Goal: Task Accomplishment & Management: Manage account settings

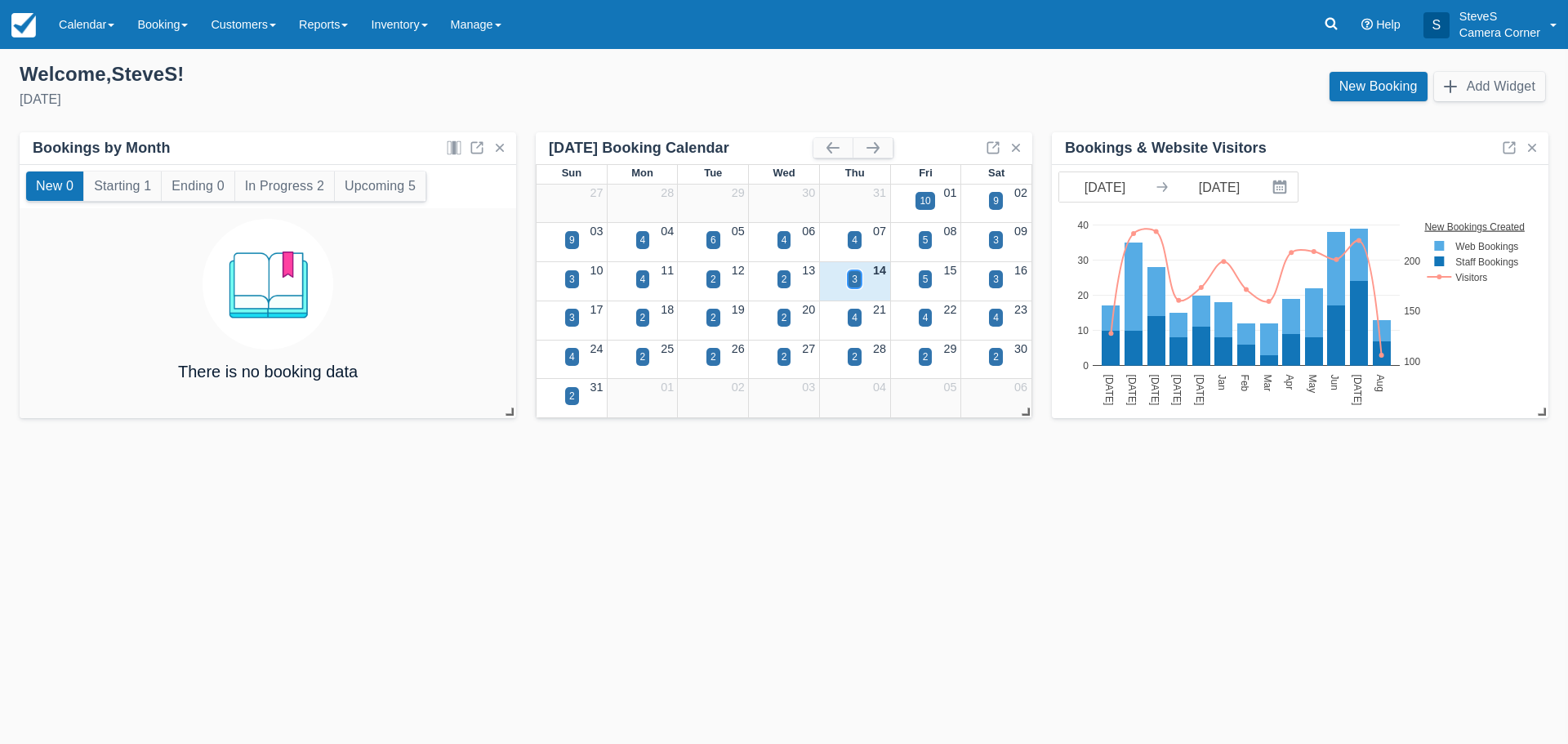
click at [853, 279] on div "3" at bounding box center [855, 279] width 6 height 15
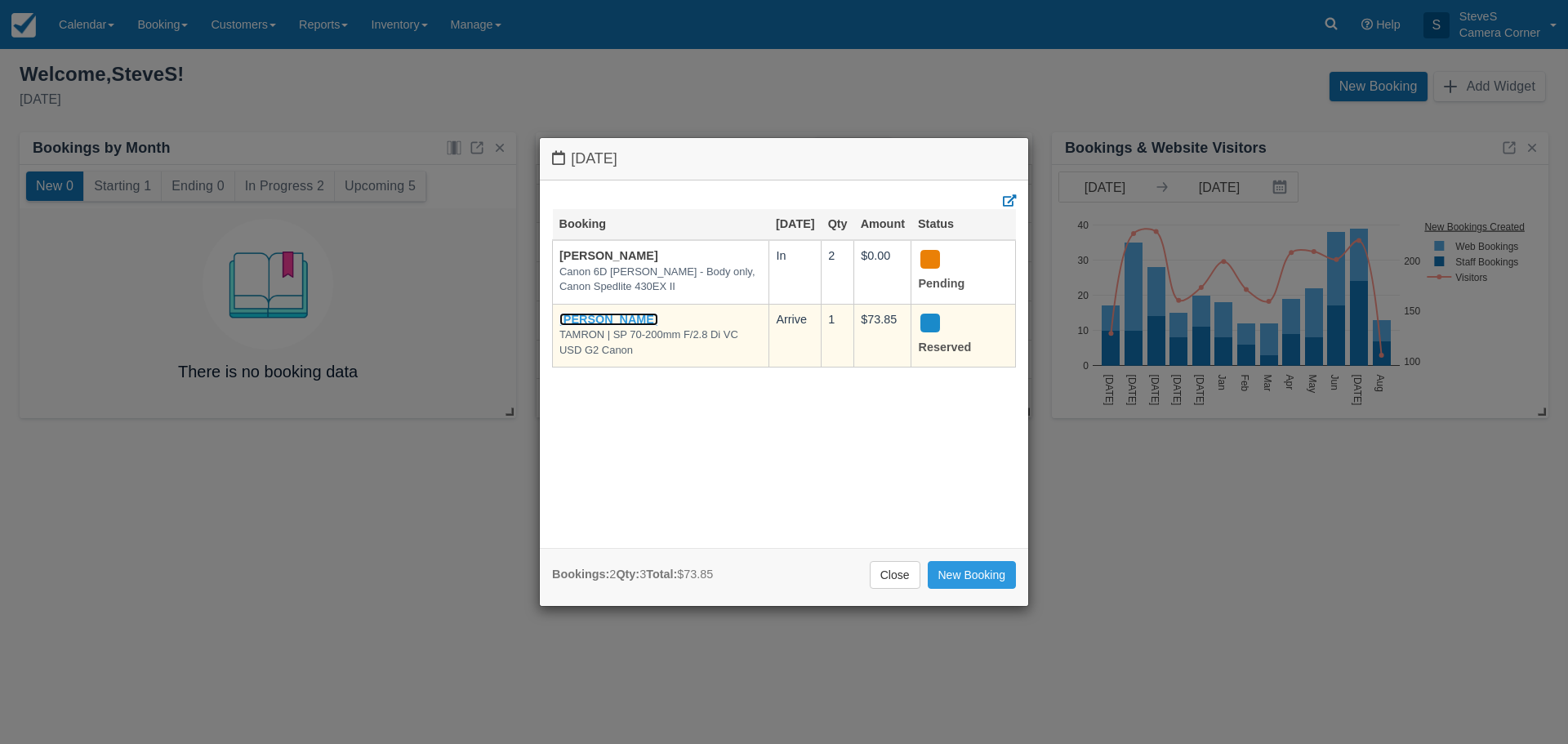
click at [634, 326] on link "Rachel Wolfe-micek" at bounding box center [609, 319] width 99 height 13
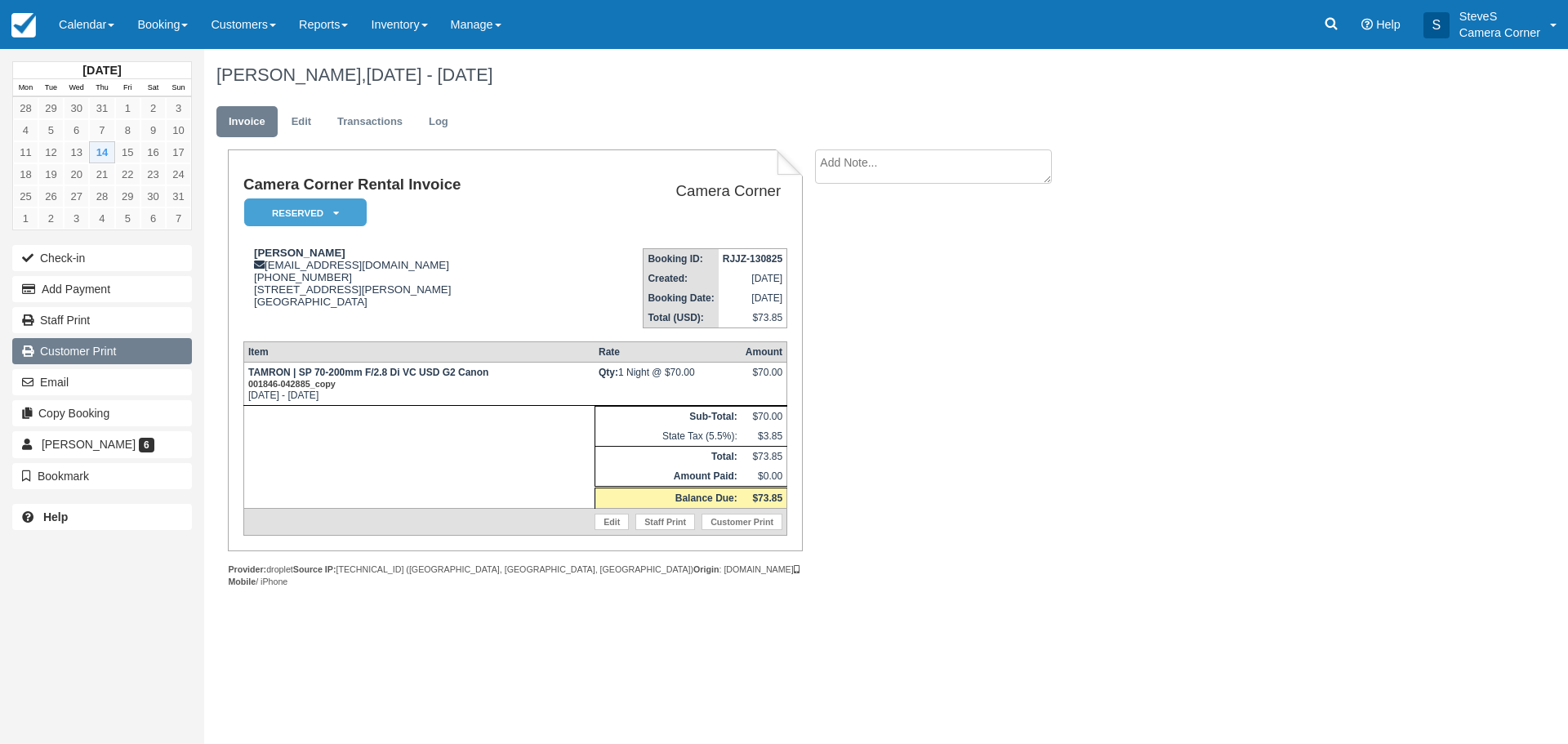
click at [118, 357] on link "Customer Print" at bounding box center [102, 351] width 180 height 26
click at [28, 30] on img at bounding box center [23, 24] width 24 height 24
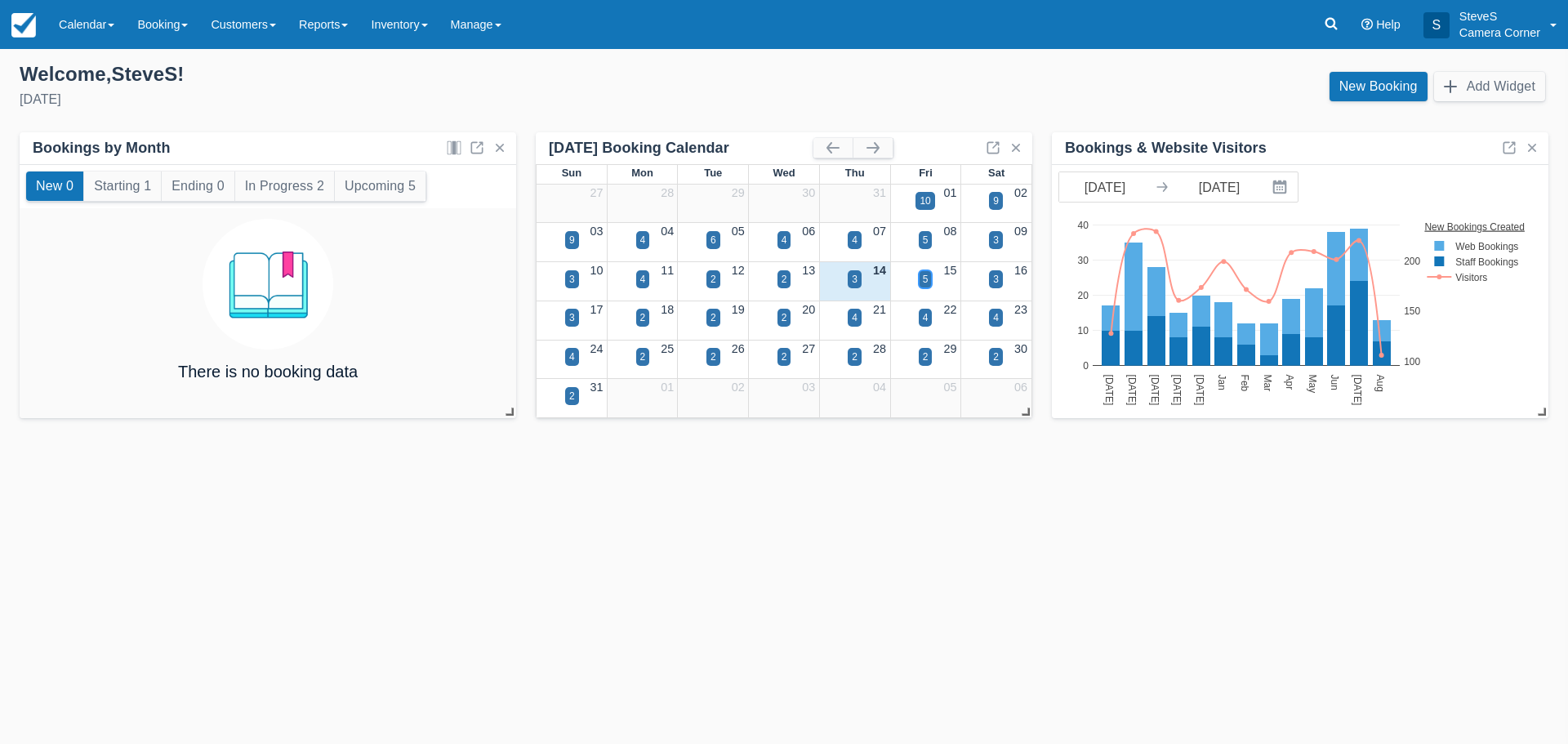
click at [923, 278] on div "5" at bounding box center [926, 279] width 6 height 15
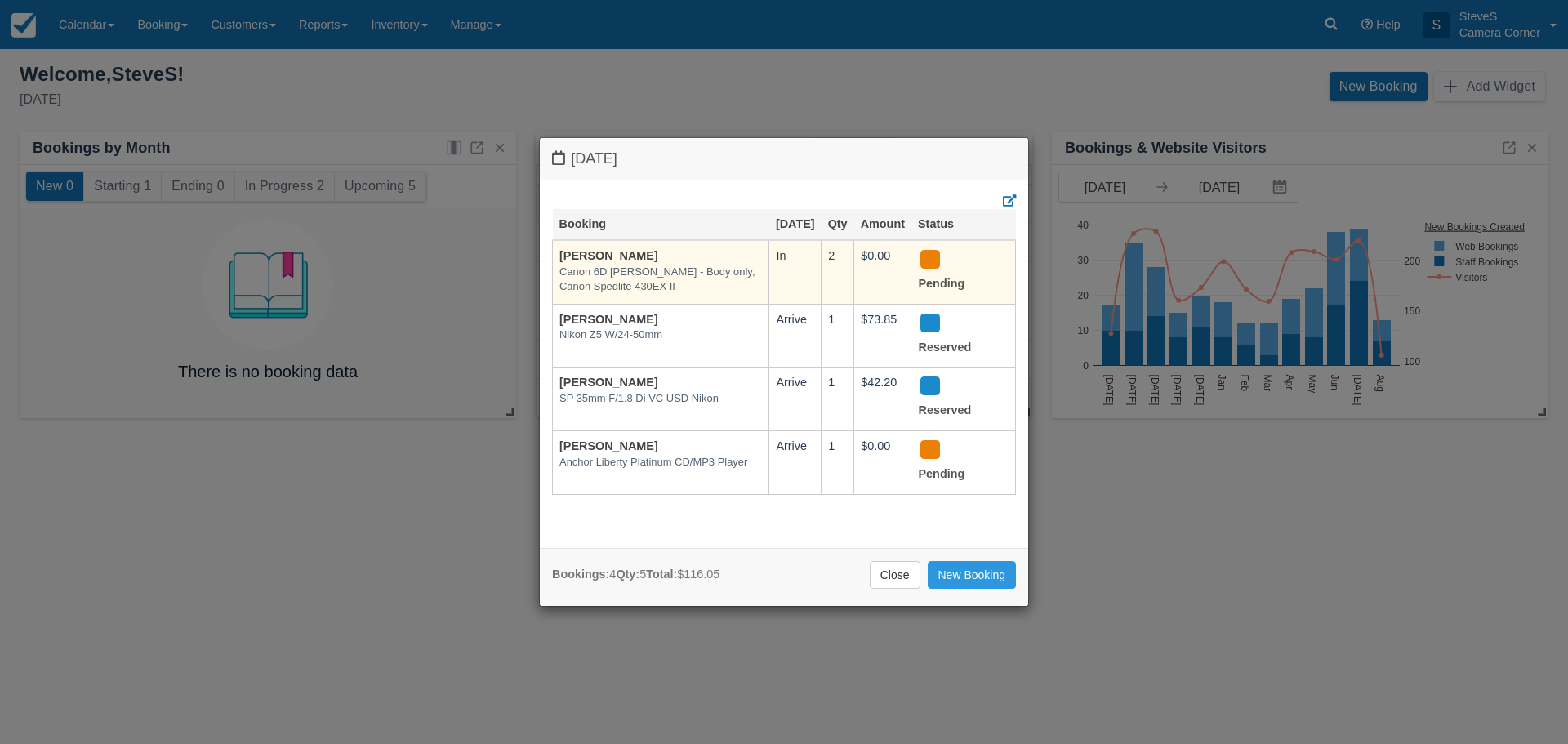
scroll to position [4, 0]
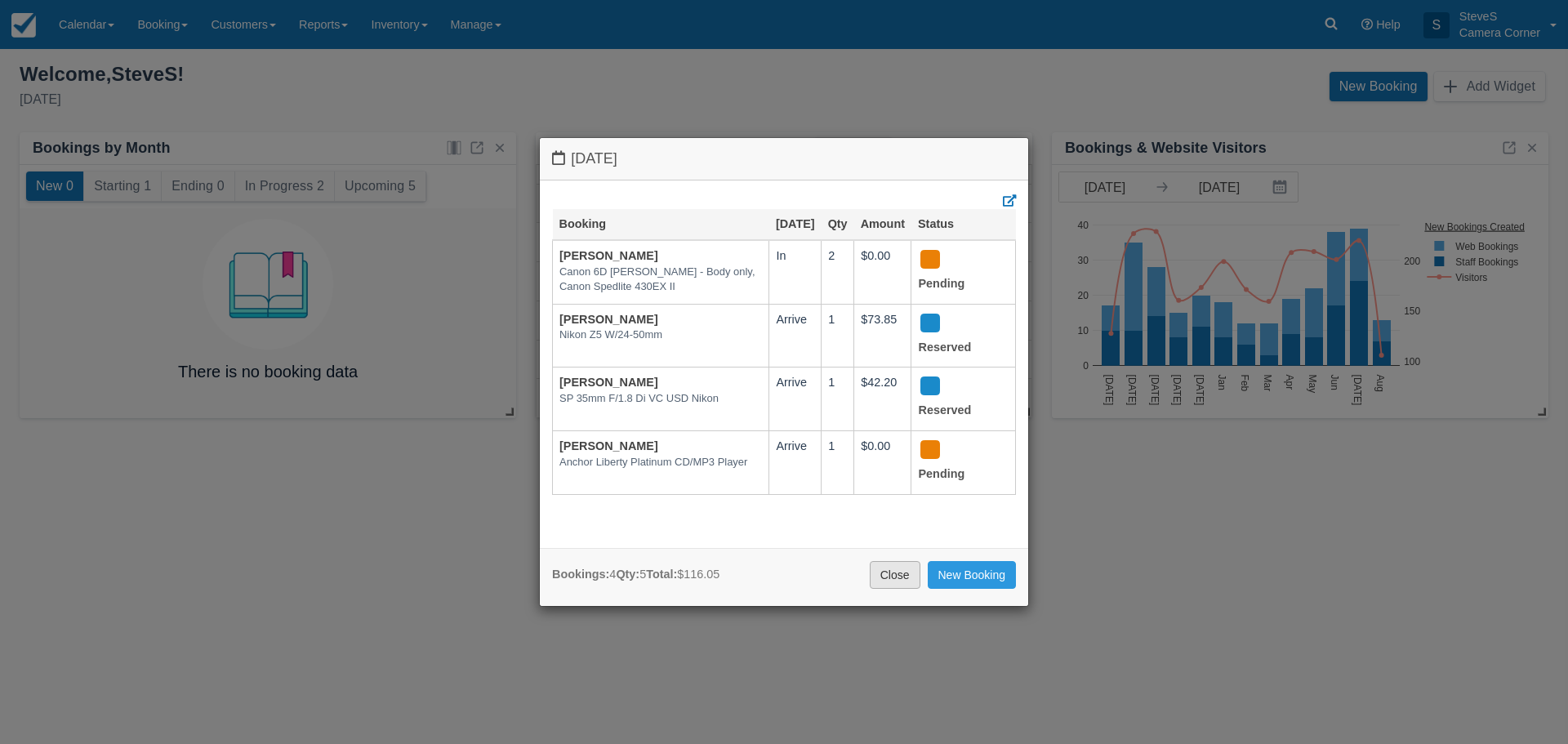
click at [899, 572] on link "Close" at bounding box center [895, 575] width 51 height 28
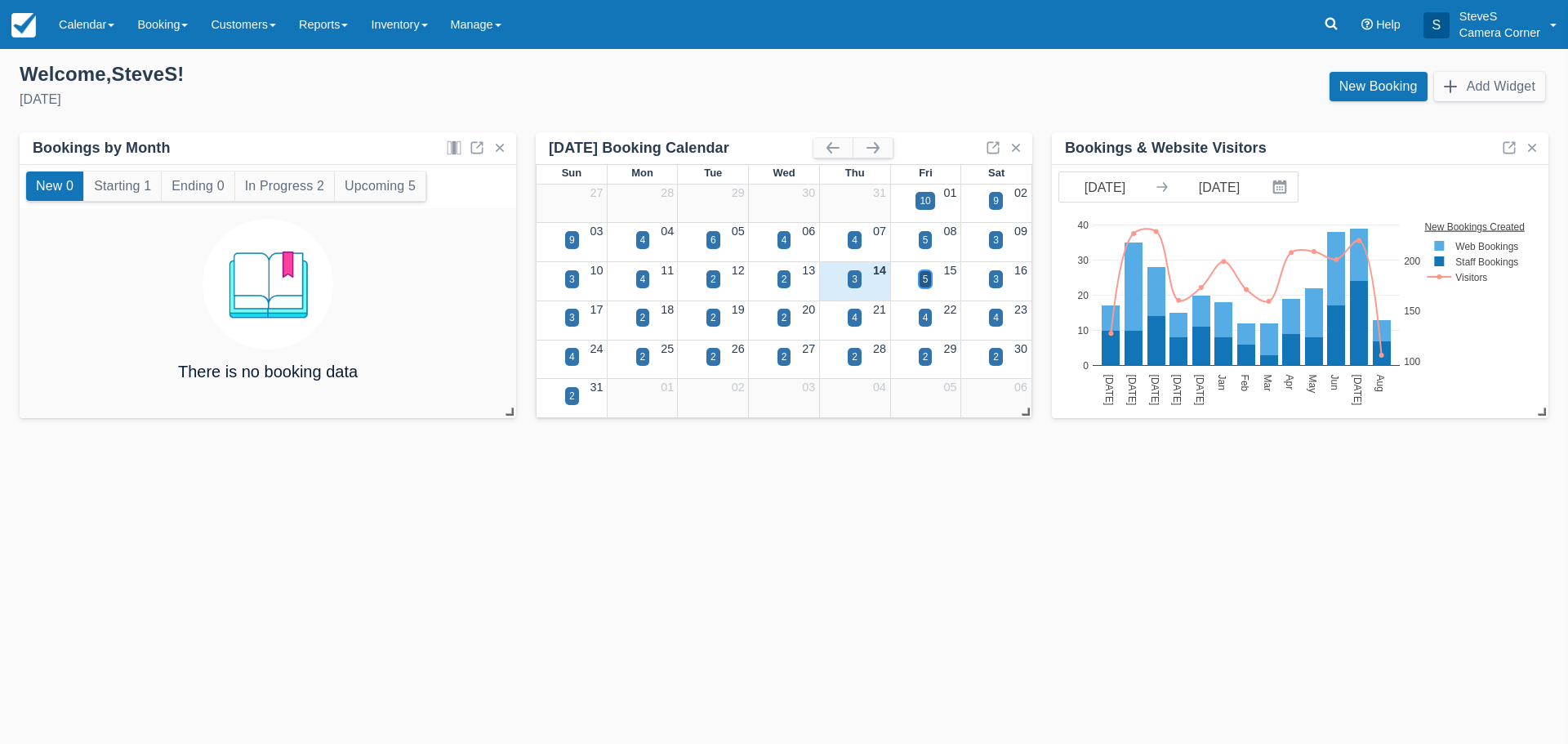
click at [929, 286] on div "5" at bounding box center [926, 279] width 14 height 18
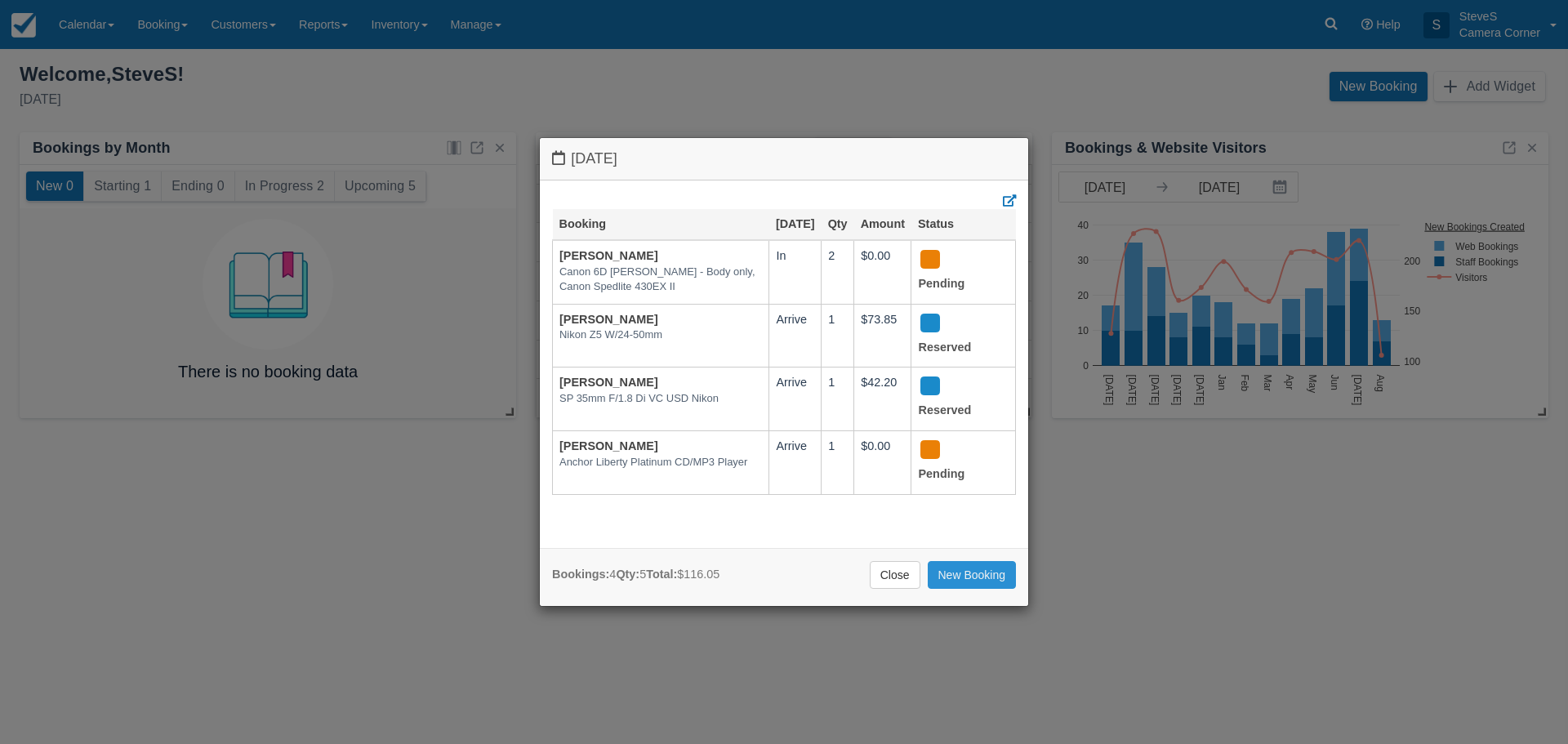
click at [957, 572] on link "New Booking" at bounding box center [973, 575] width 89 height 28
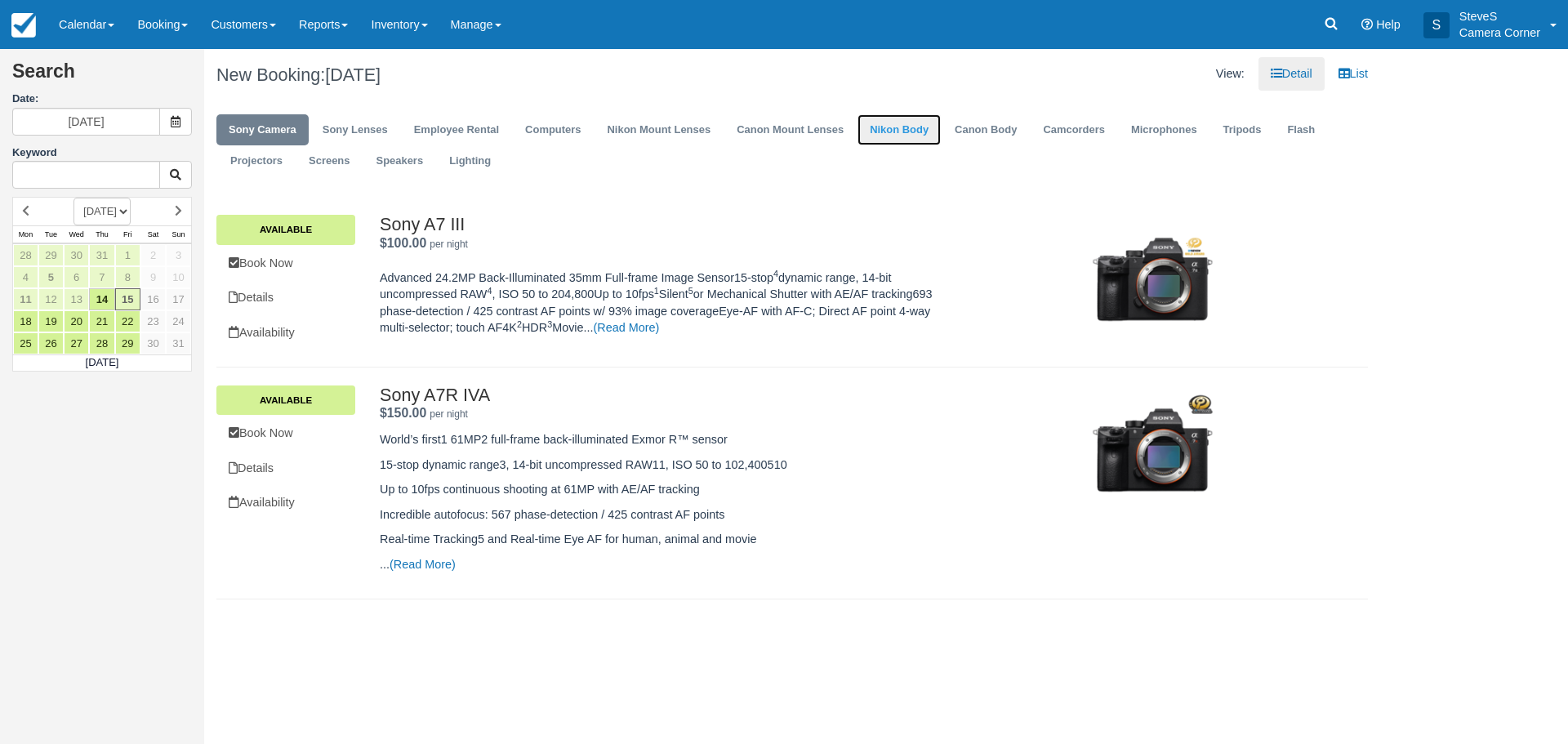
click at [864, 131] on link "Nikon Body" at bounding box center [900, 130] width 84 height 32
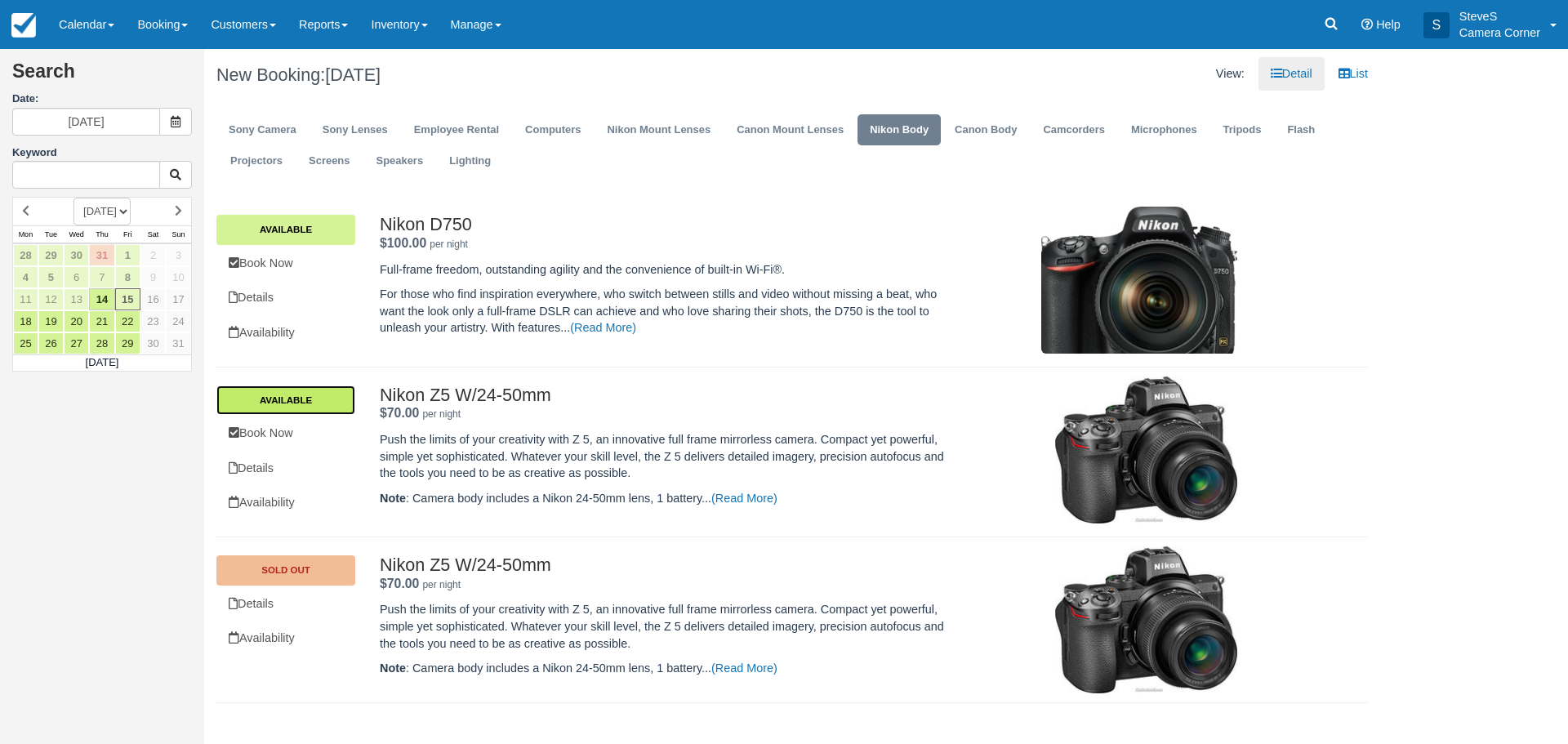
click at [303, 404] on link "Available" at bounding box center [286, 400] width 139 height 29
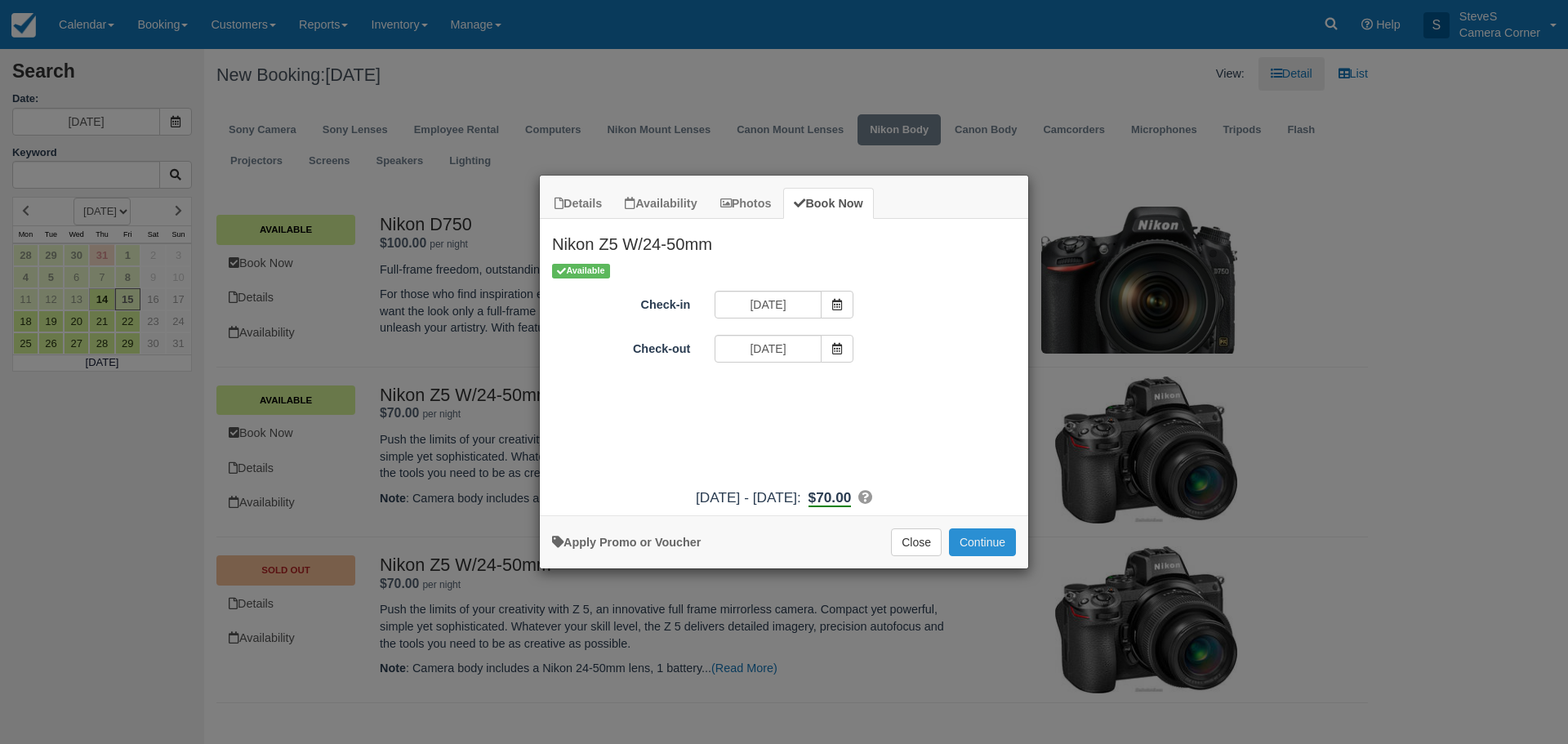
click at [958, 535] on button "Continue" at bounding box center [982, 542] width 67 height 28
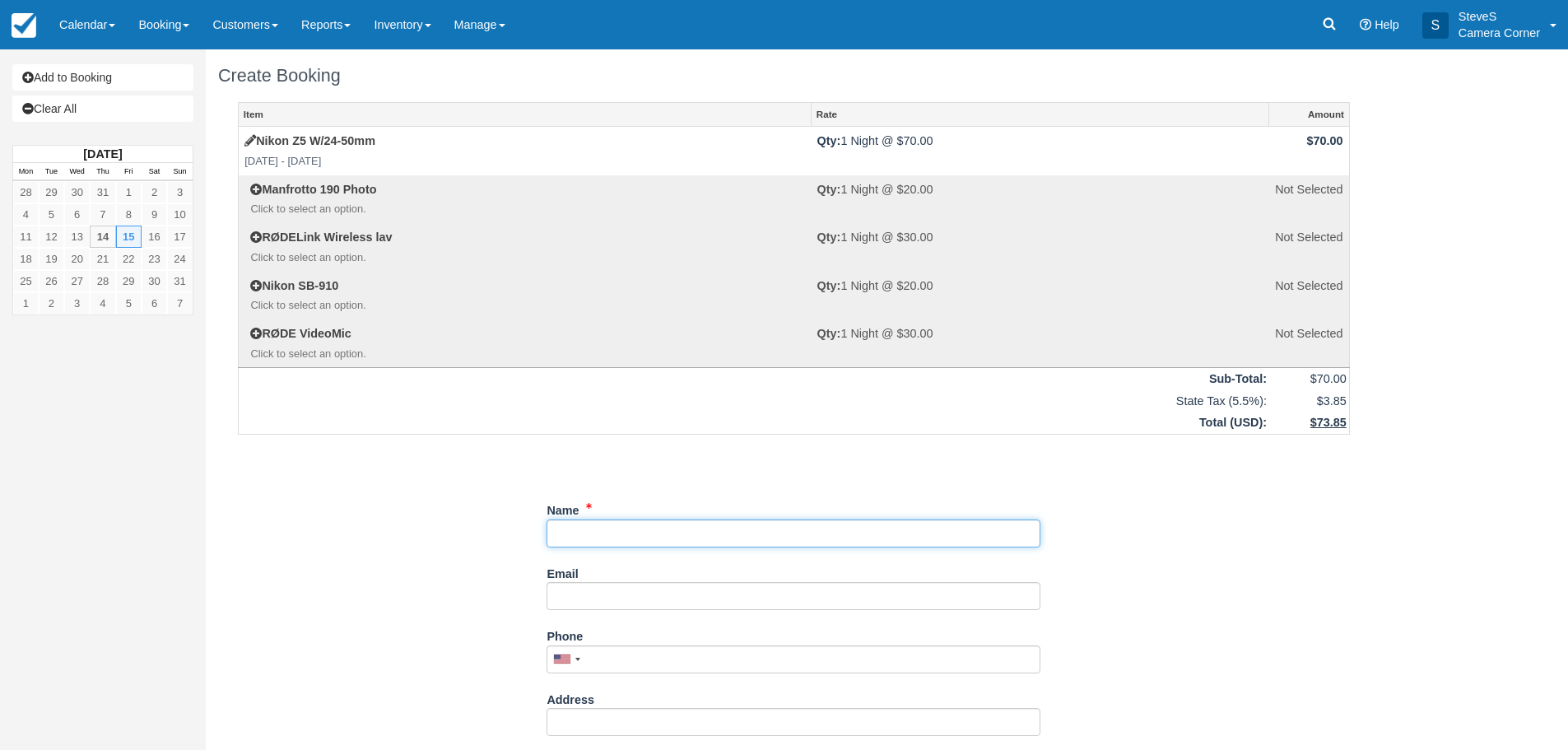
click at [623, 534] on input "Name" at bounding box center [794, 533] width 494 height 28
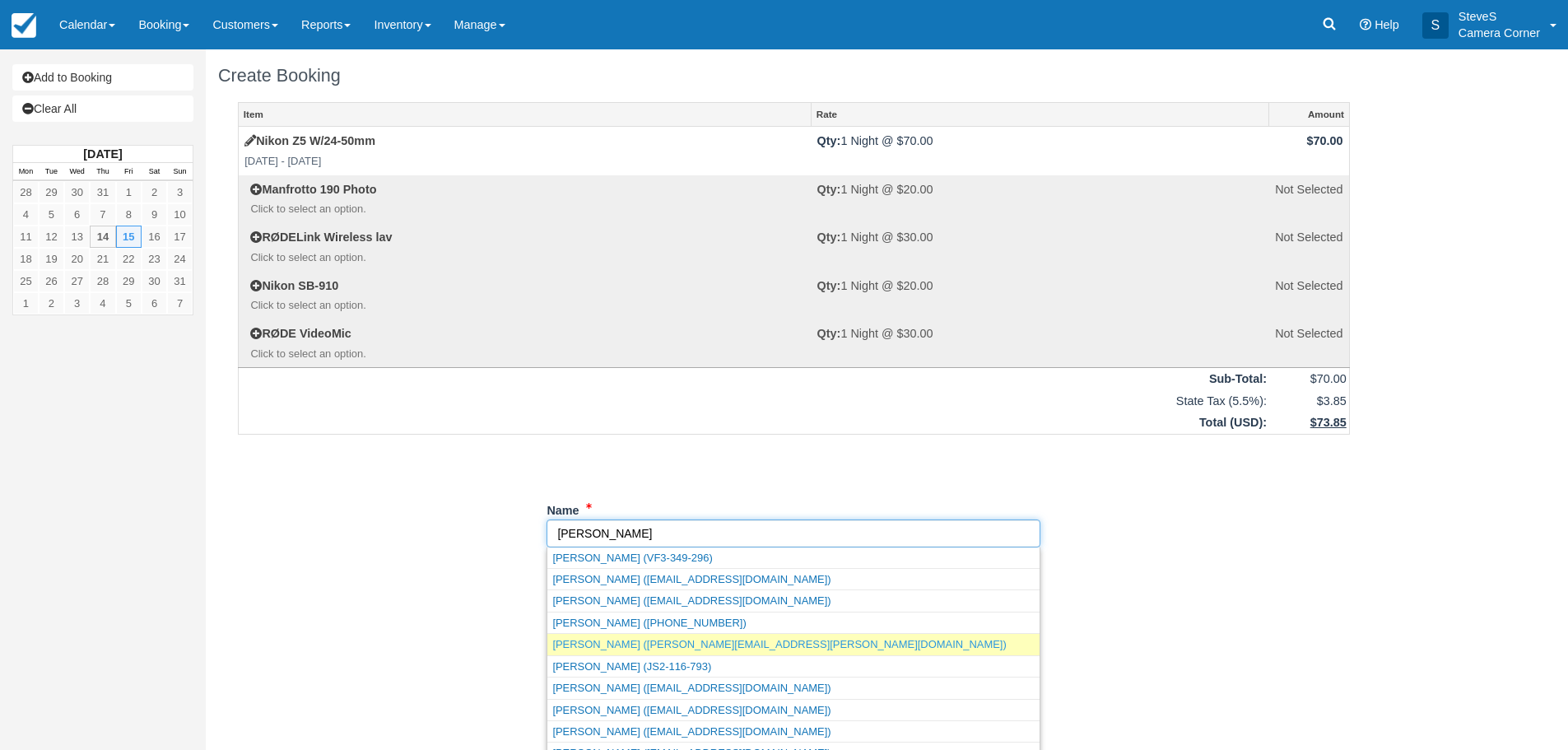
click at [662, 644] on link "[PERSON_NAME] ([PERSON_NAME][EMAIL_ADDRESS][PERSON_NAME][DOMAIN_NAME])" at bounding box center [793, 644] width 492 height 21
type input "[PERSON_NAME]"
type input "jessica.lueck@cccp.com"
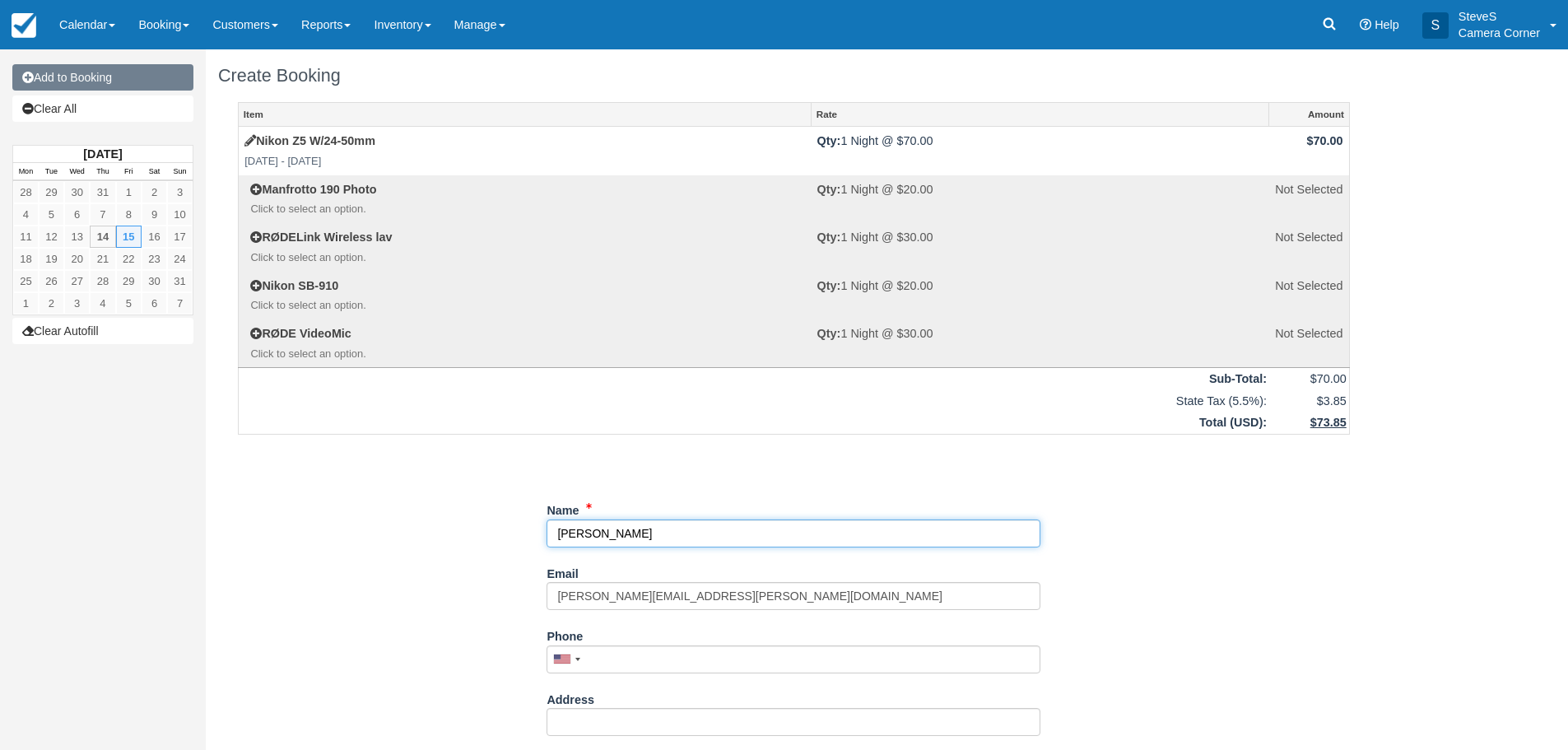
type input "JESSICA LUECK"
click at [107, 80] on link "Add to Booking" at bounding box center [103, 77] width 181 height 26
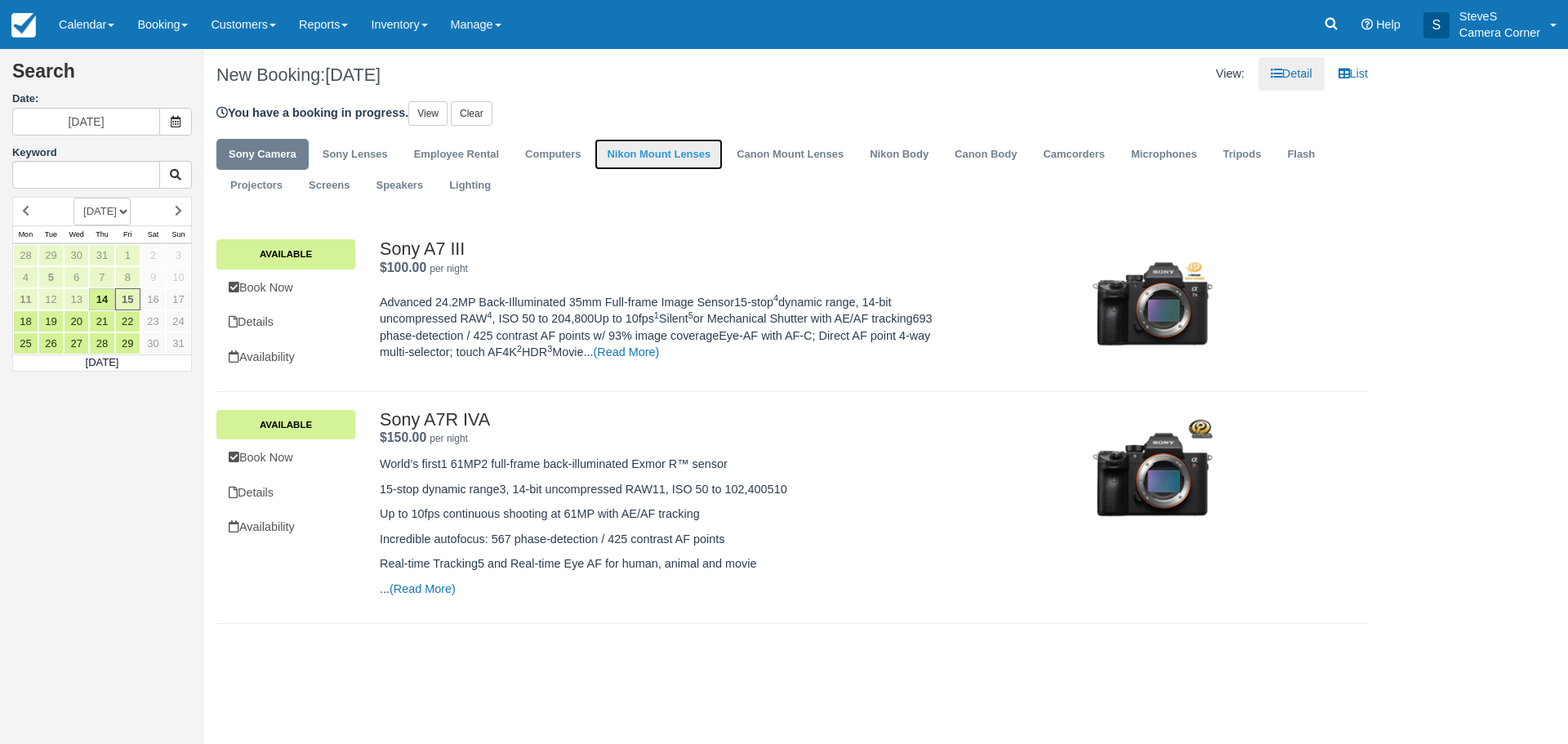
click at [670, 155] on link "Nikon Mount Lenses" at bounding box center [659, 155] width 128 height 32
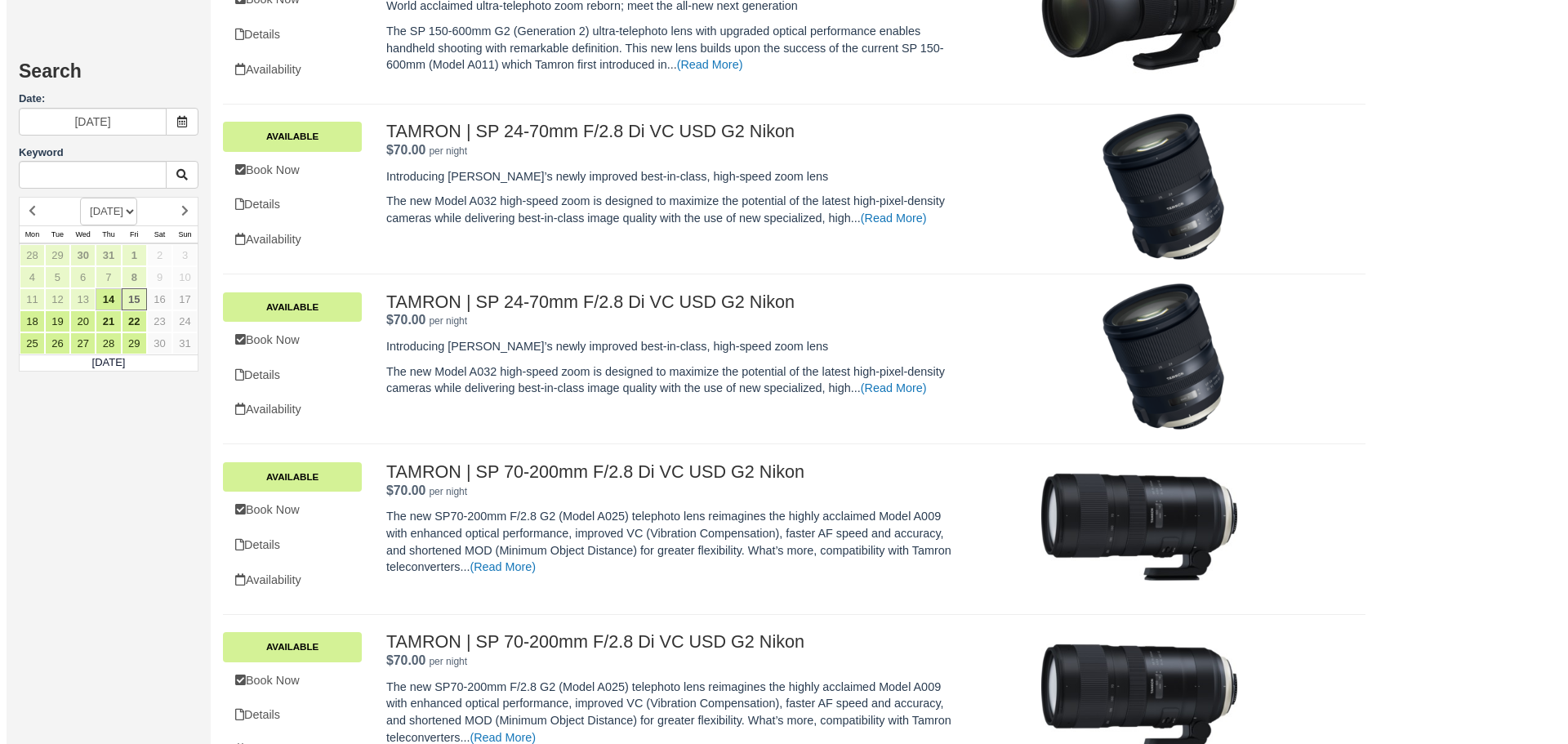
scroll to position [1144, 0]
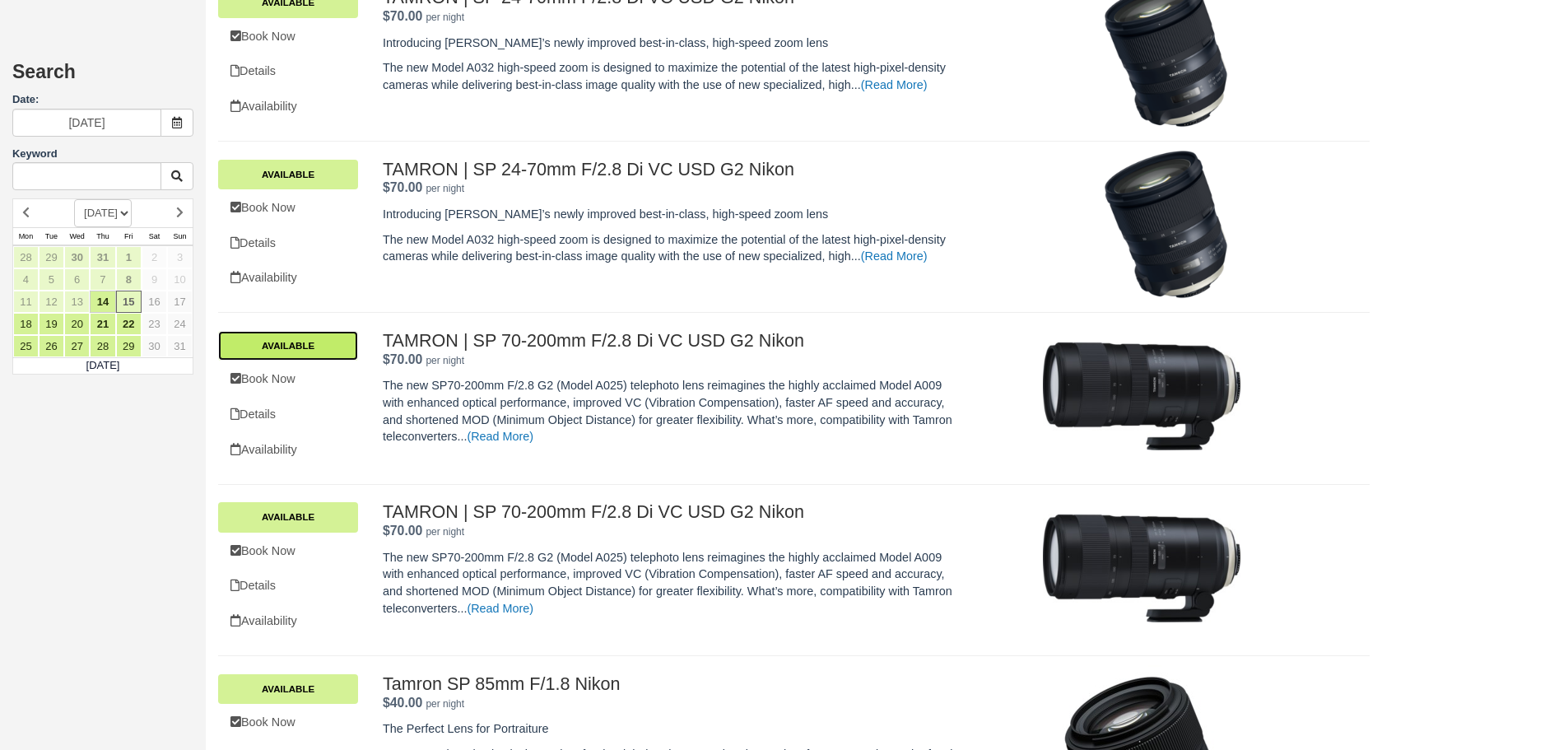
click at [309, 346] on link "Available" at bounding box center [288, 346] width 140 height 29
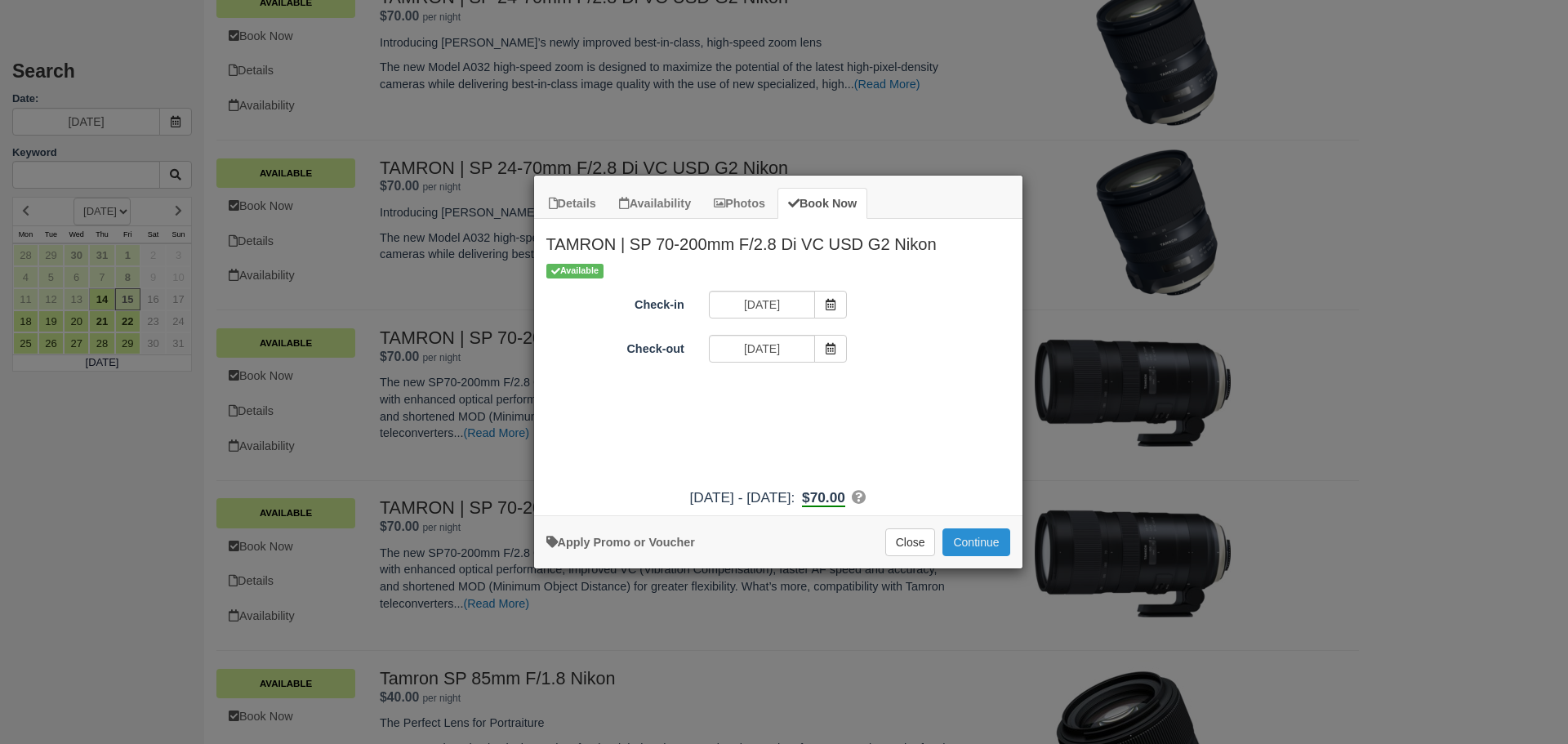
click at [984, 541] on button "Continue" at bounding box center [976, 542] width 67 height 28
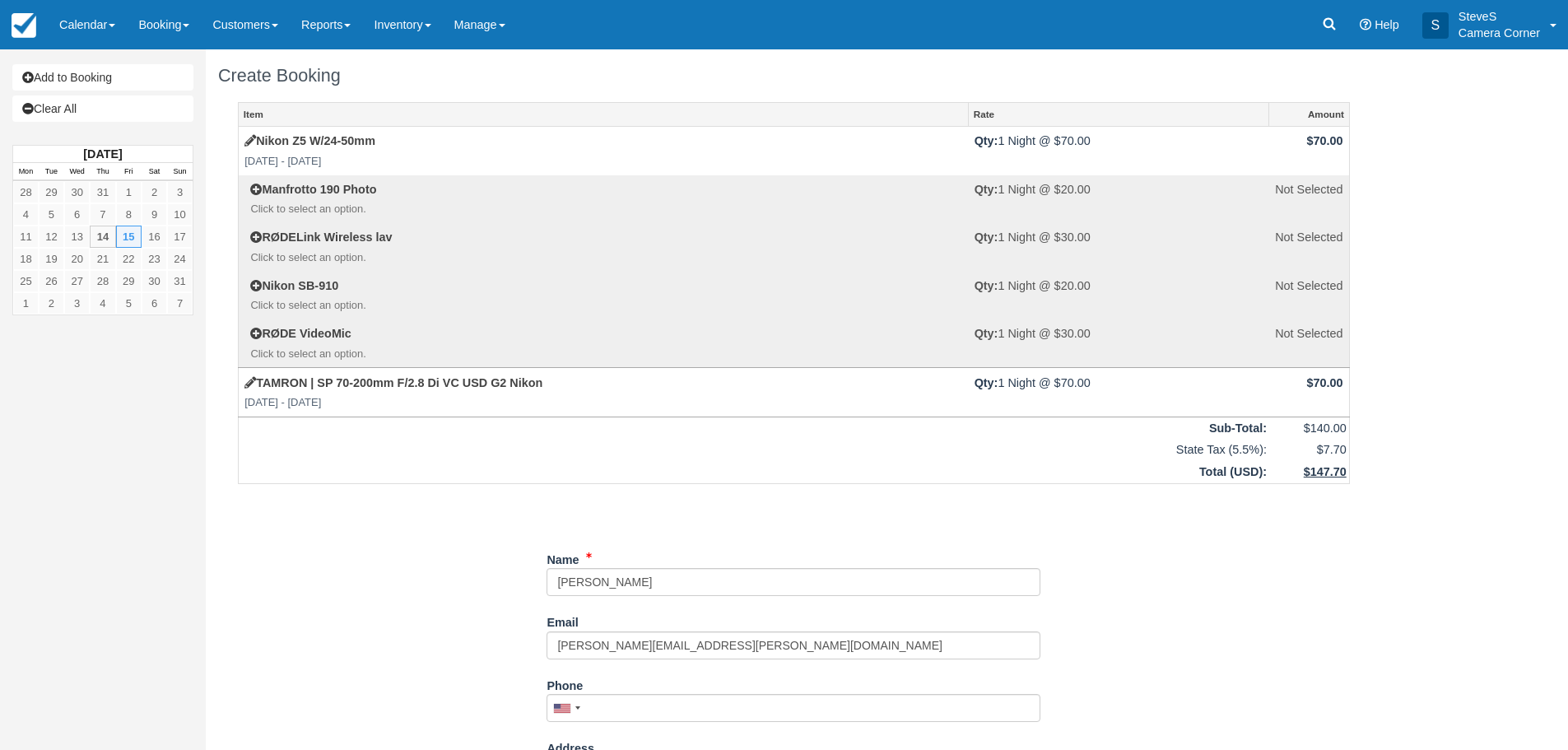
scroll to position [294, 0]
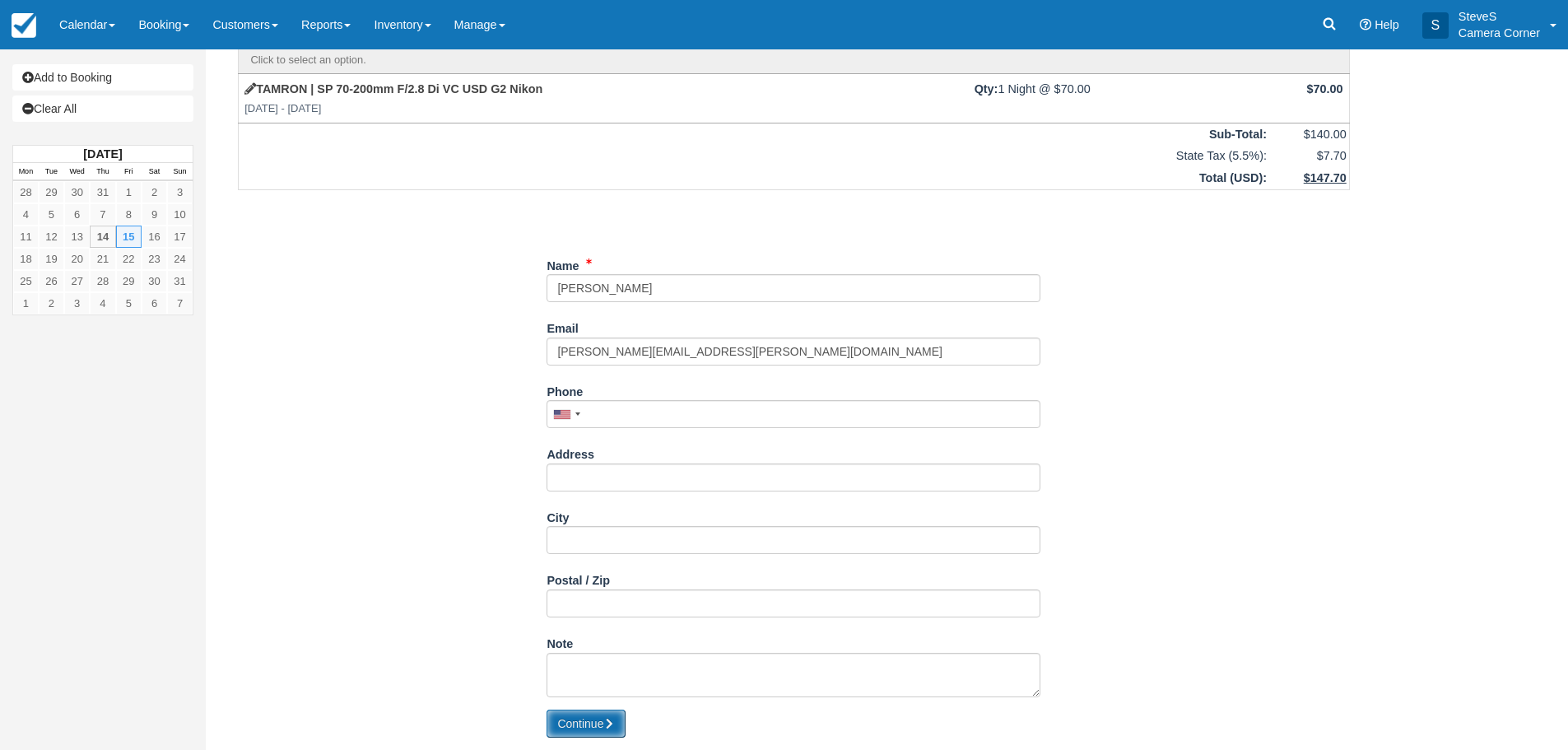
click at [603, 717] on button "Continue" at bounding box center [586, 724] width 79 height 28
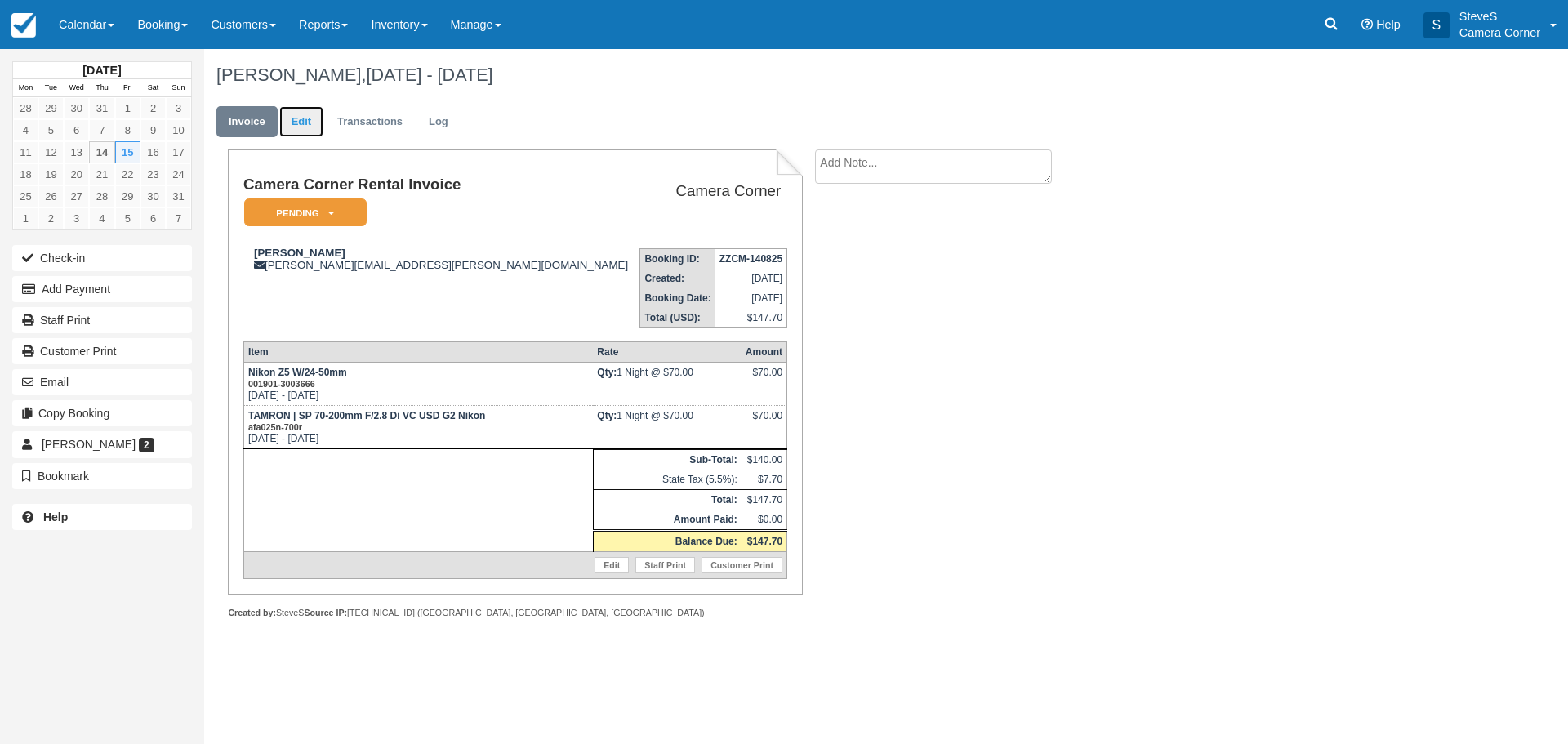
click at [305, 123] on link "Edit" at bounding box center [301, 122] width 44 height 32
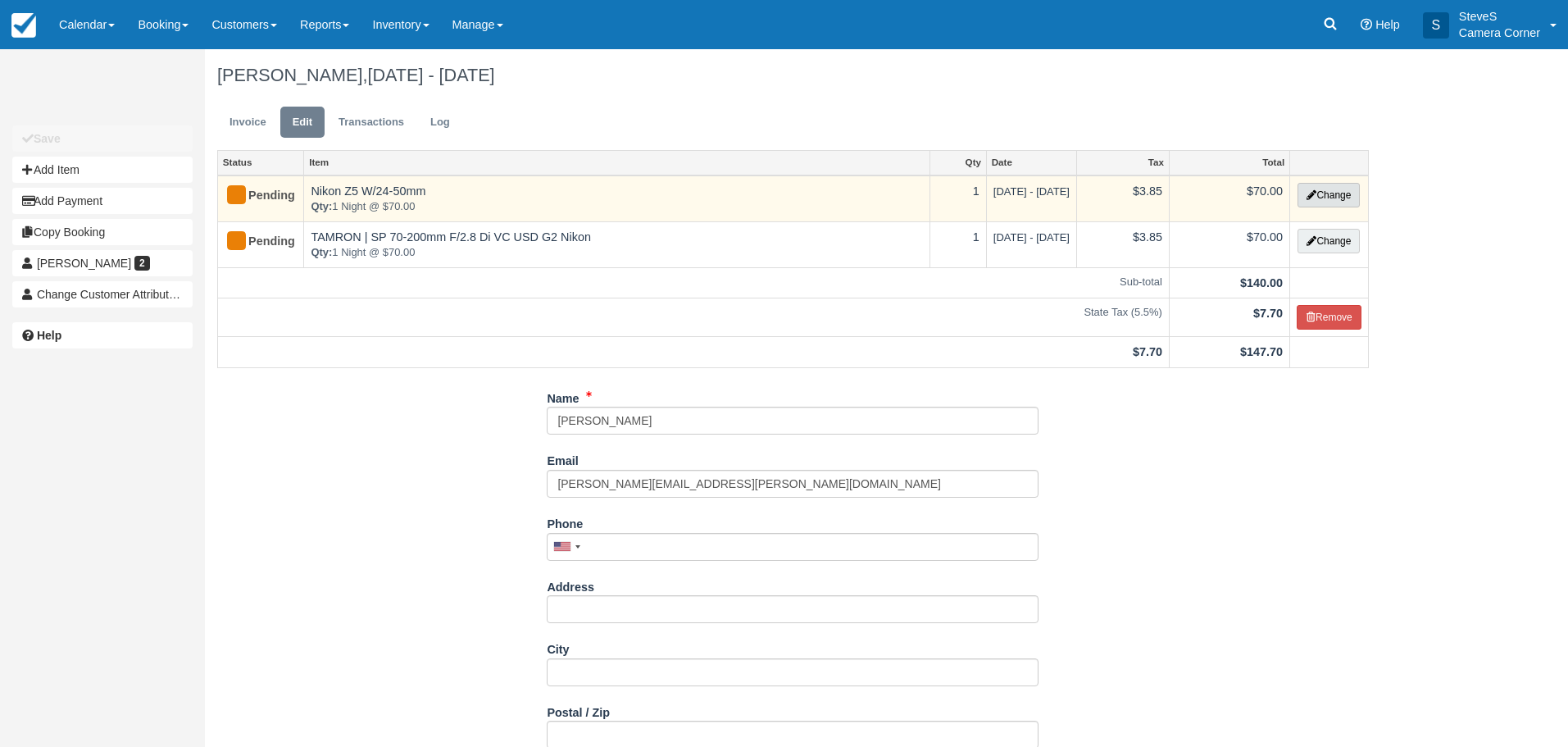
click at [1315, 193] on button "Change" at bounding box center [1329, 194] width 62 height 24
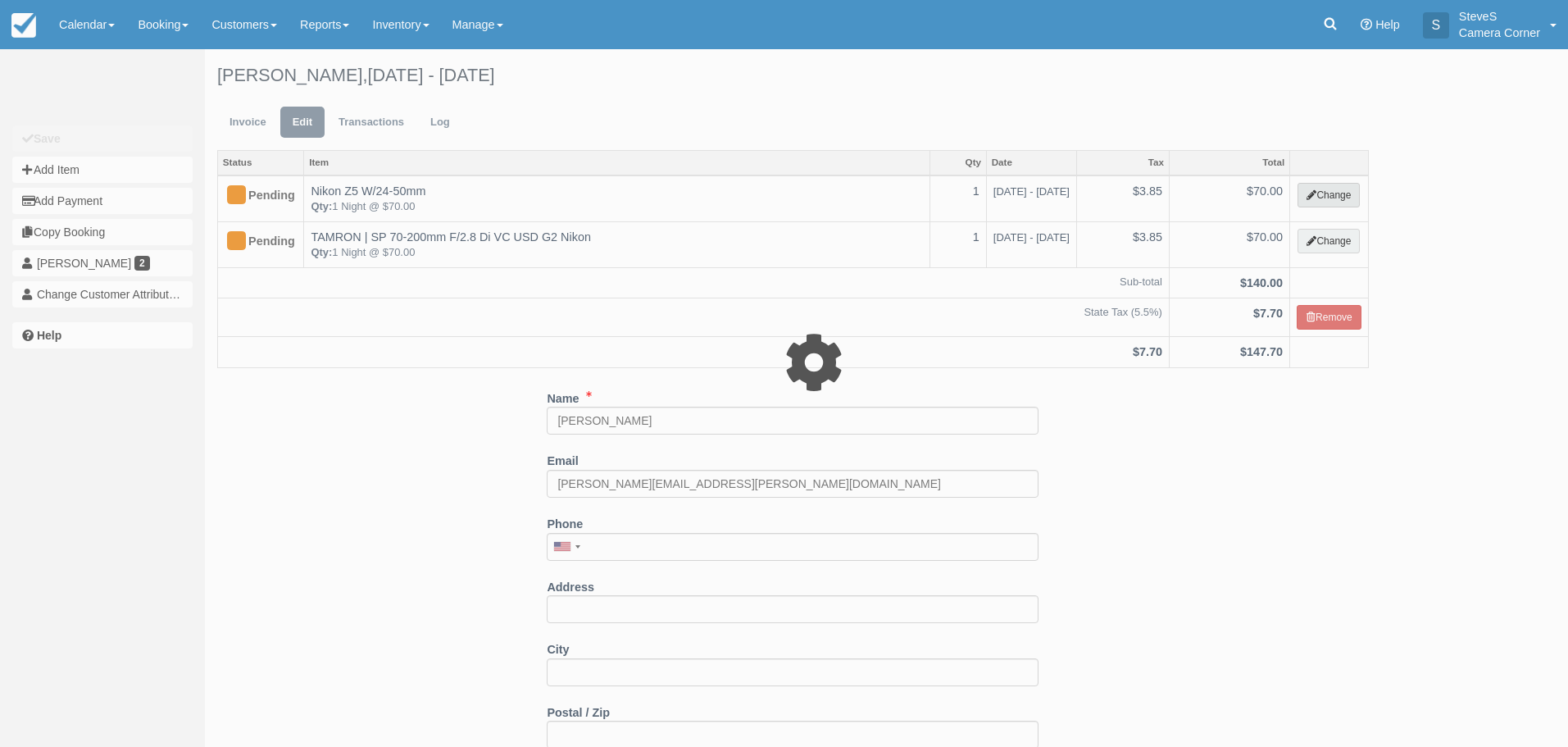
select select "10"
type input "70.00"
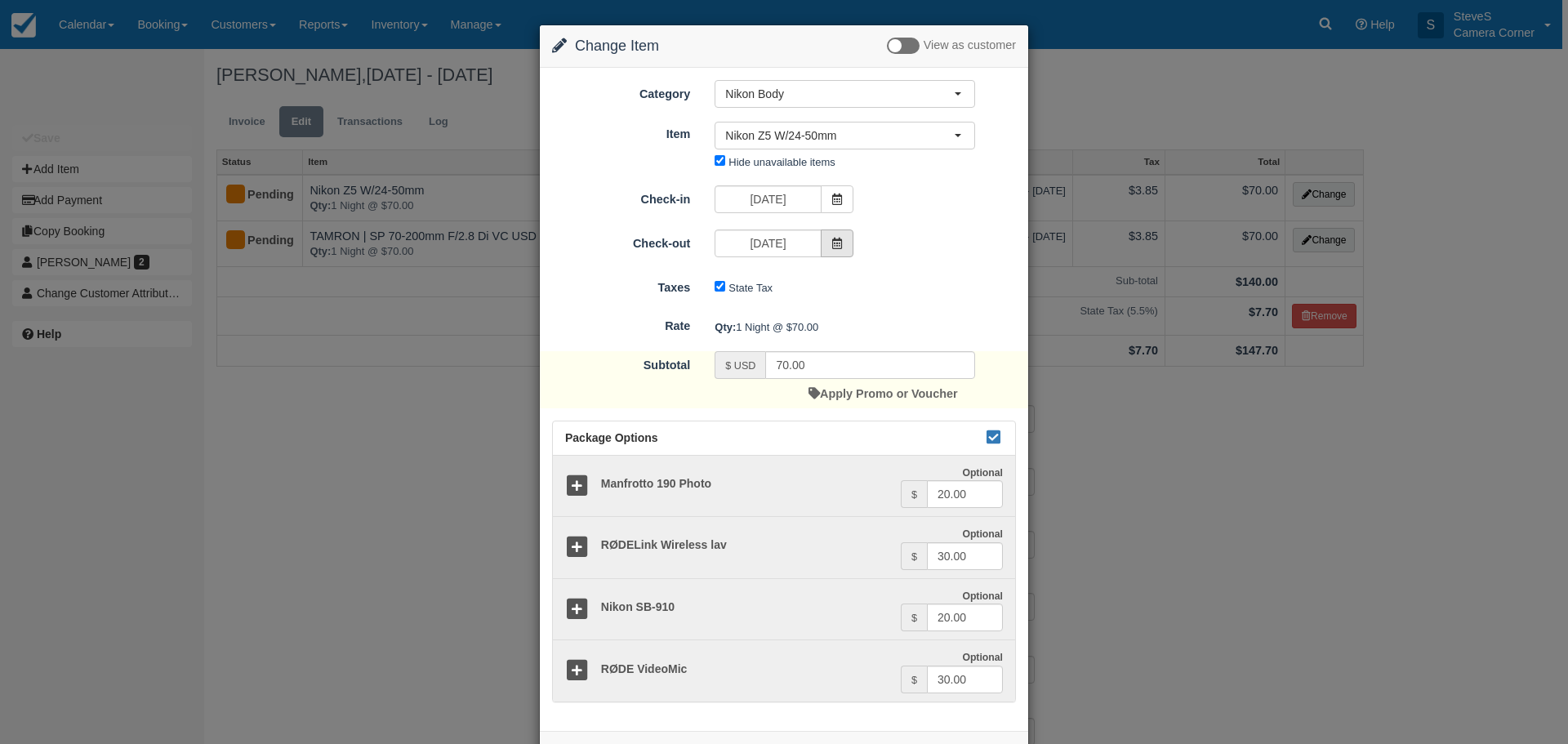
click at [835, 241] on icon at bounding box center [837, 243] width 12 height 12
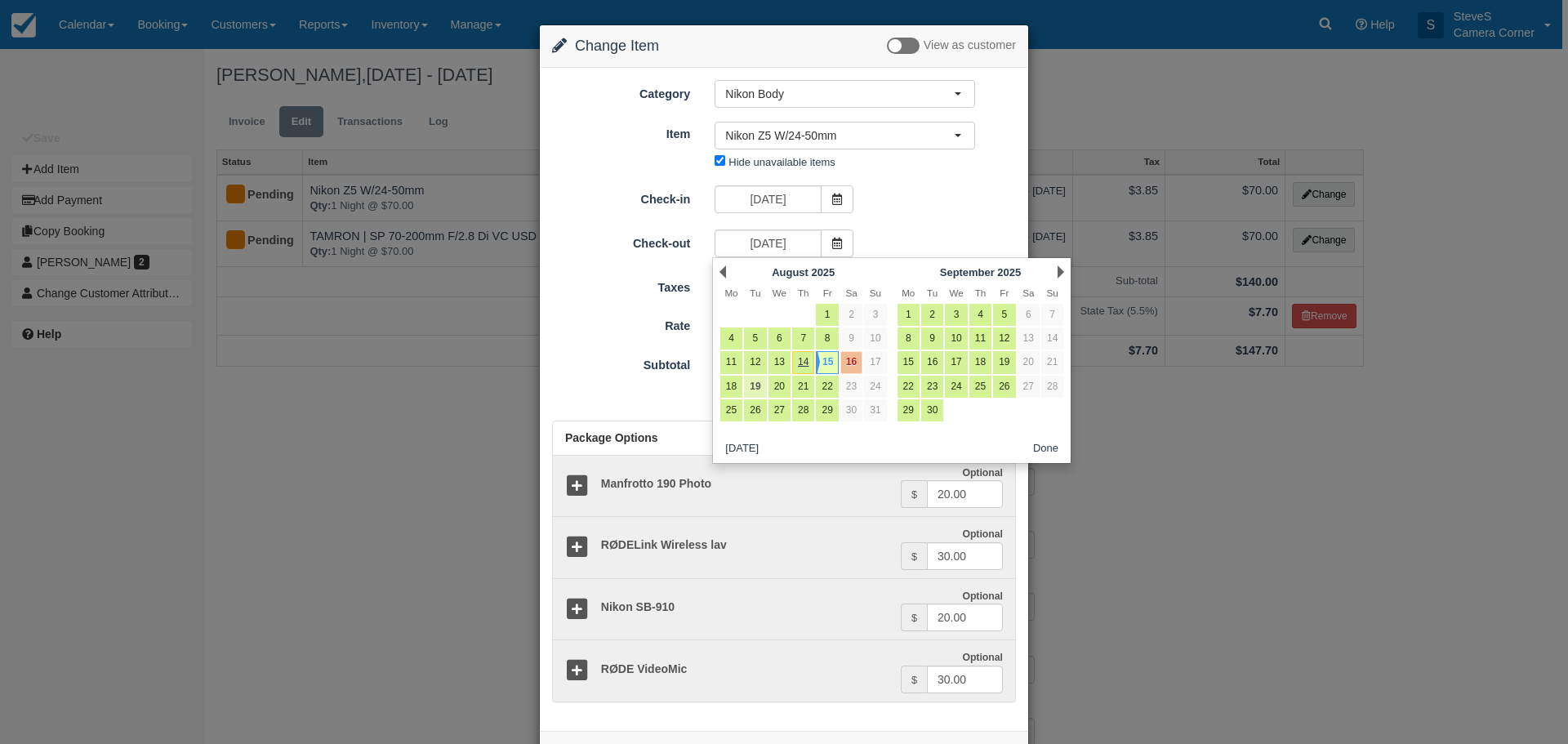
click at [754, 386] on link "19" at bounding box center [755, 386] width 22 height 22
type input "08/19/25"
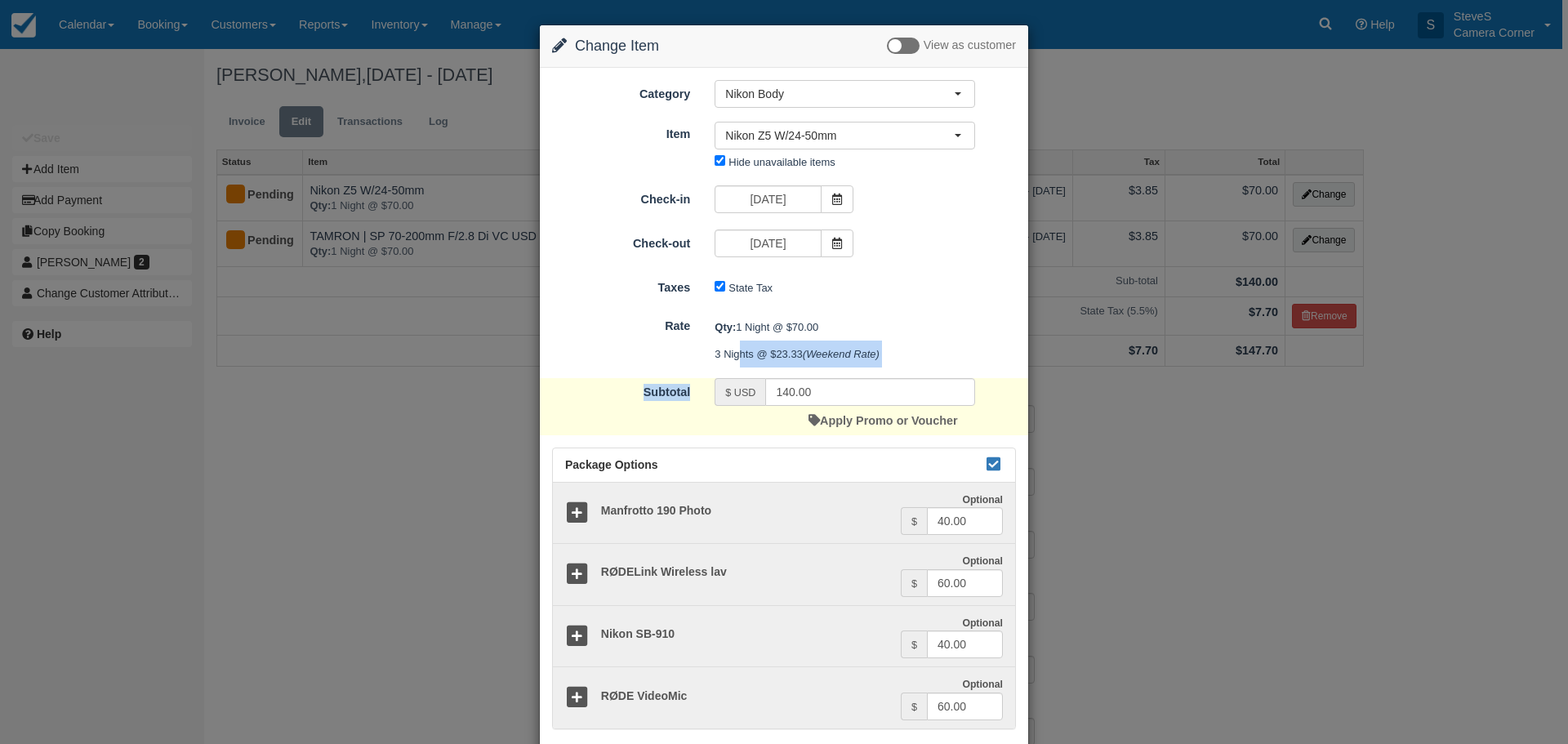
drag, startPoint x: 801, startPoint y: 370, endPoint x: 733, endPoint y: 359, distance: 68.9
click at [733, 359] on form "Category Nikon Body Sony Camera Sony Lenses Employee Rental Computers Nikon Mou…" at bounding box center [784, 405] width 464 height 650
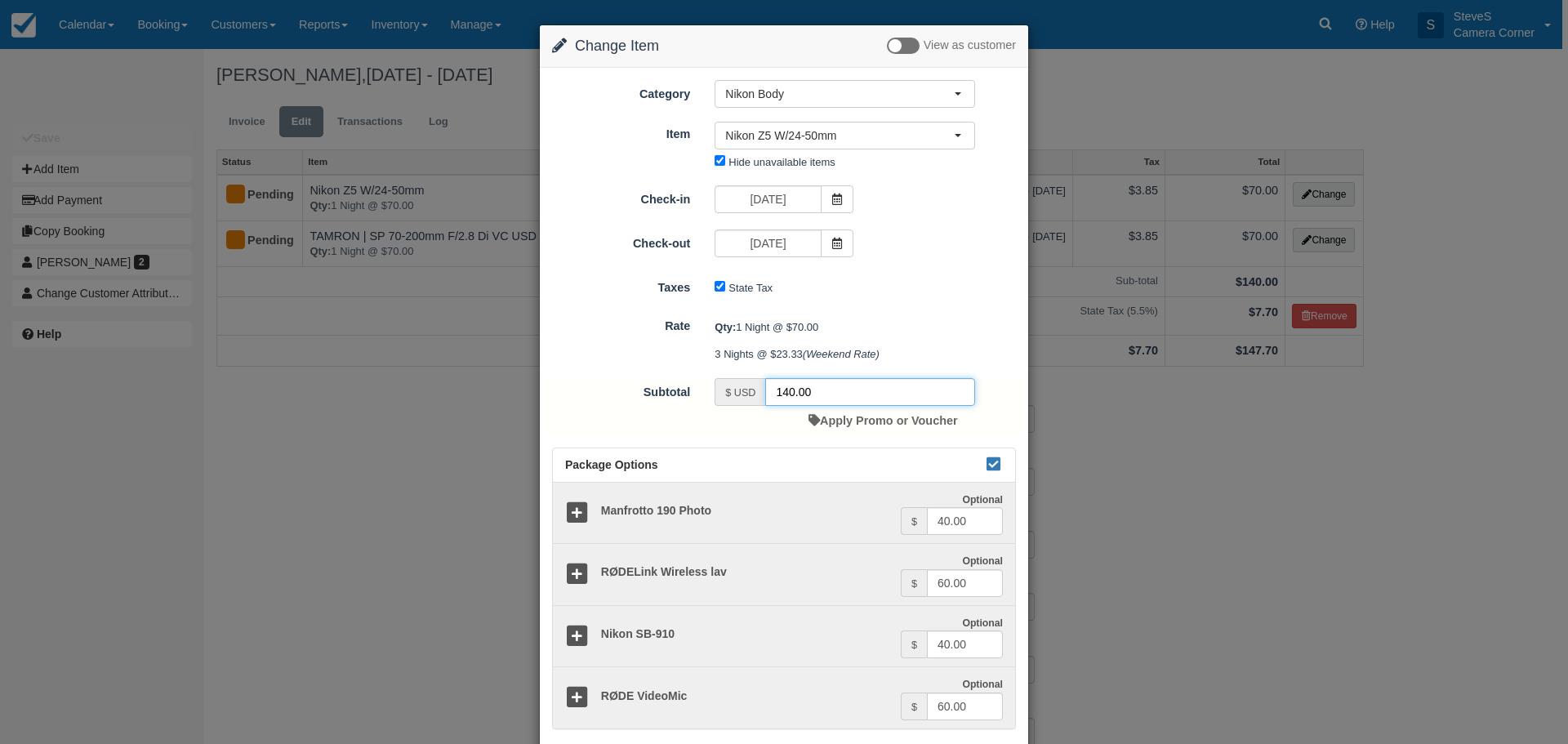
drag, startPoint x: 826, startPoint y: 398, endPoint x: 741, endPoint y: 395, distance: 85.1
click at [741, 395] on div "$ USD 140.00" at bounding box center [845, 392] width 261 height 28
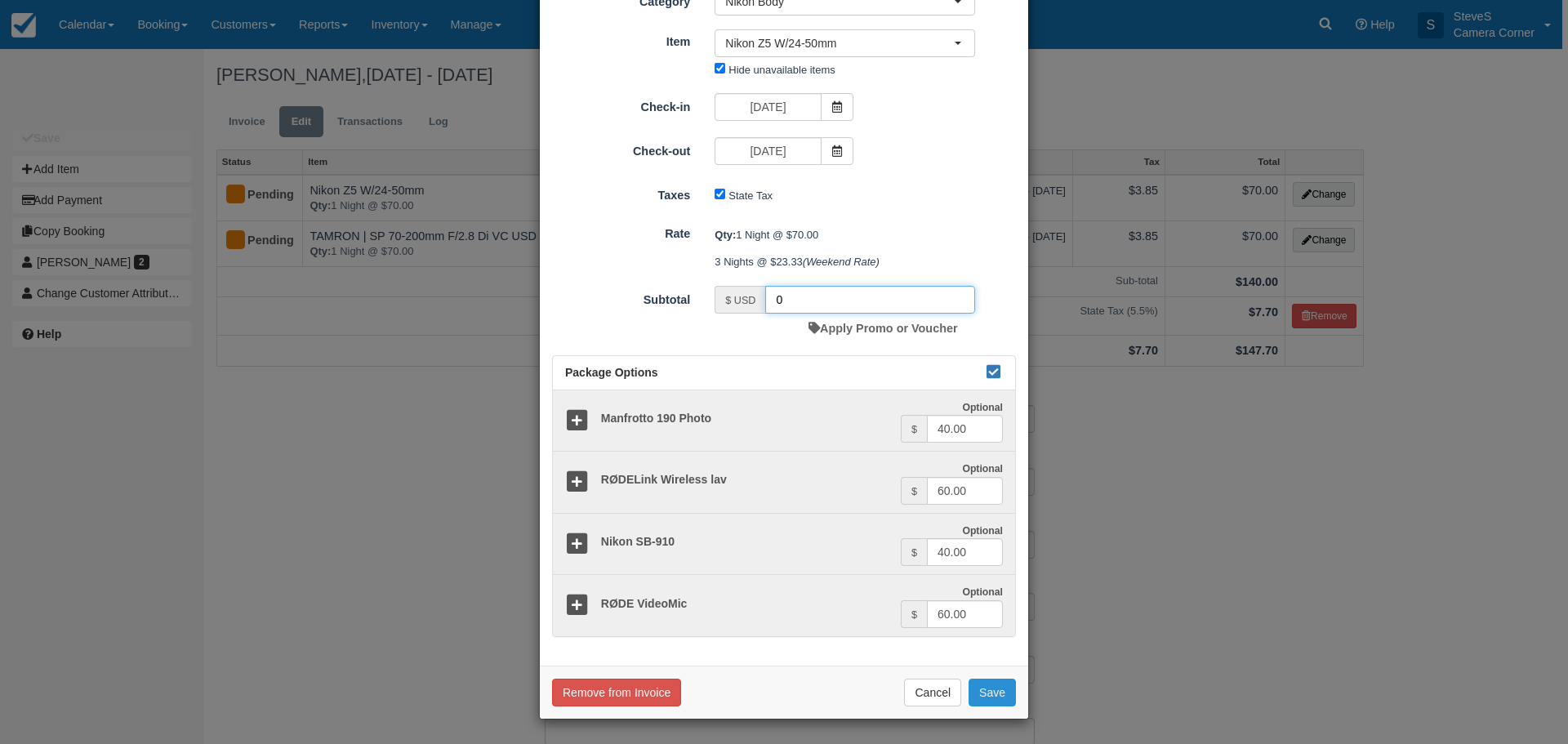
type input "0"
click at [996, 697] on button "Save" at bounding box center [992, 692] width 48 height 28
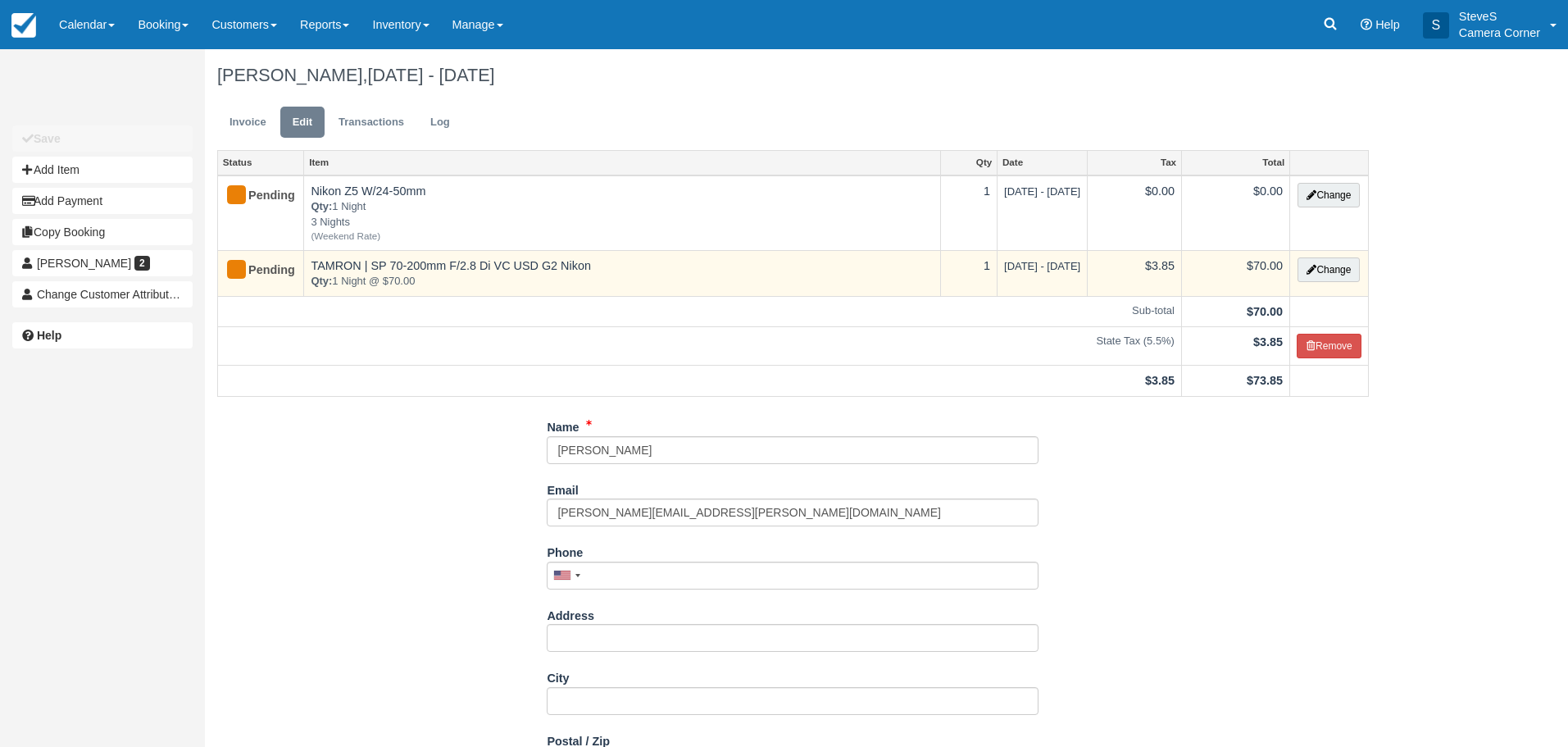
click at [1005, 271] on span "Fri Aug 15 2025 - Sat Aug 16 2025" at bounding box center [1043, 266] width 76 height 13
click at [1339, 269] on button "Change" at bounding box center [1329, 270] width 62 height 24
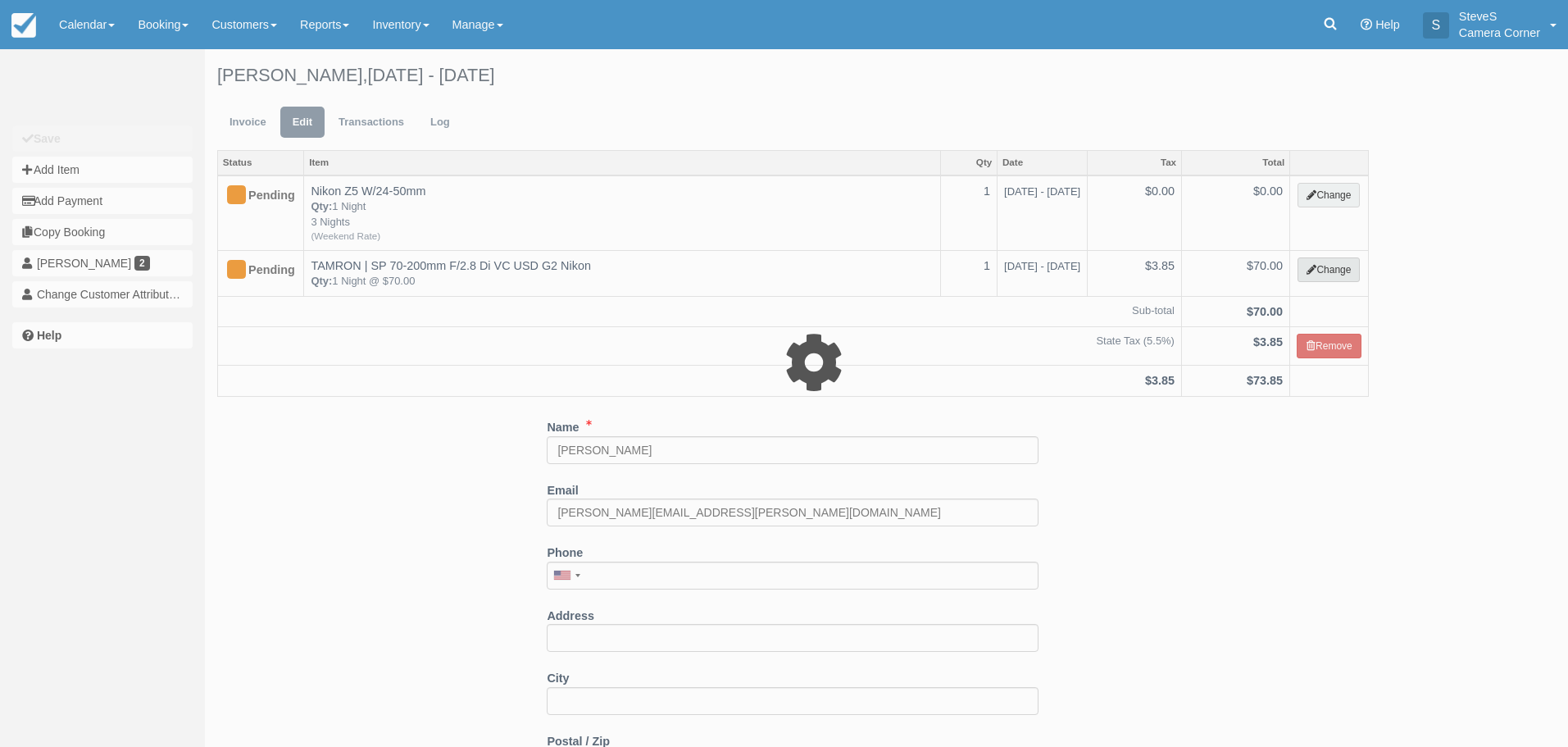
select select "3"
type input "70.00"
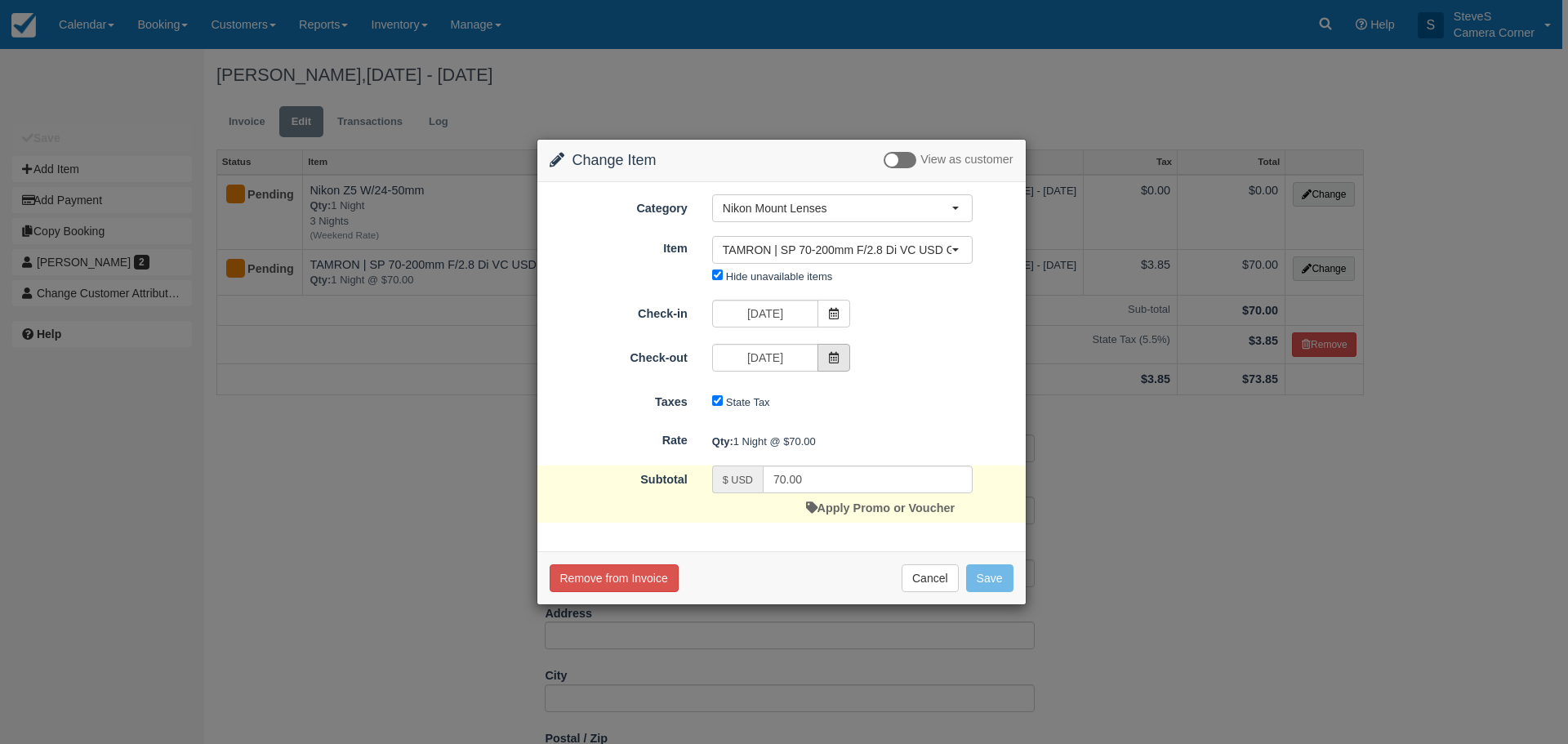
click at [847, 352] on span at bounding box center [835, 358] width 33 height 28
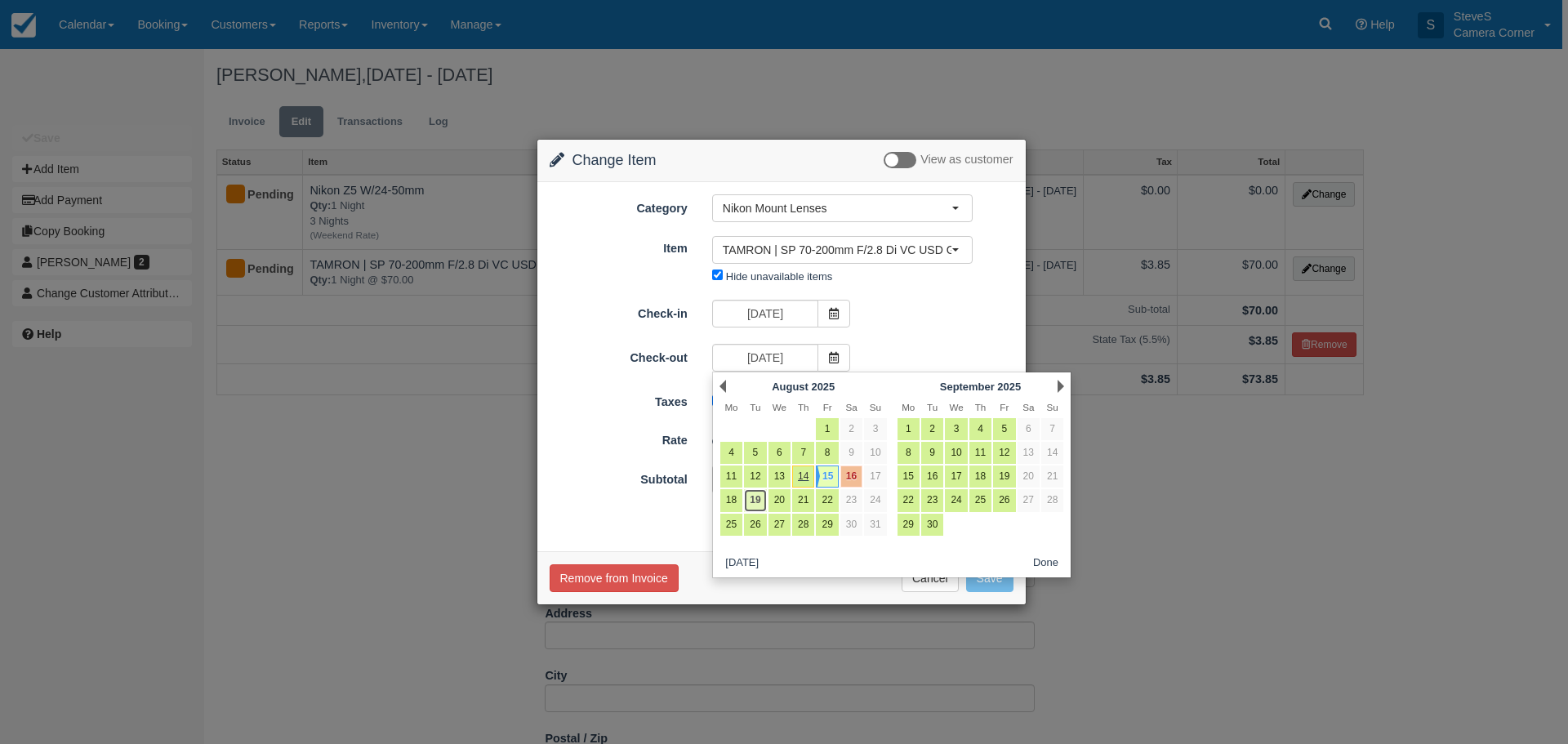
click at [761, 506] on link "19" at bounding box center [755, 500] width 22 height 22
type input "08/19/25"
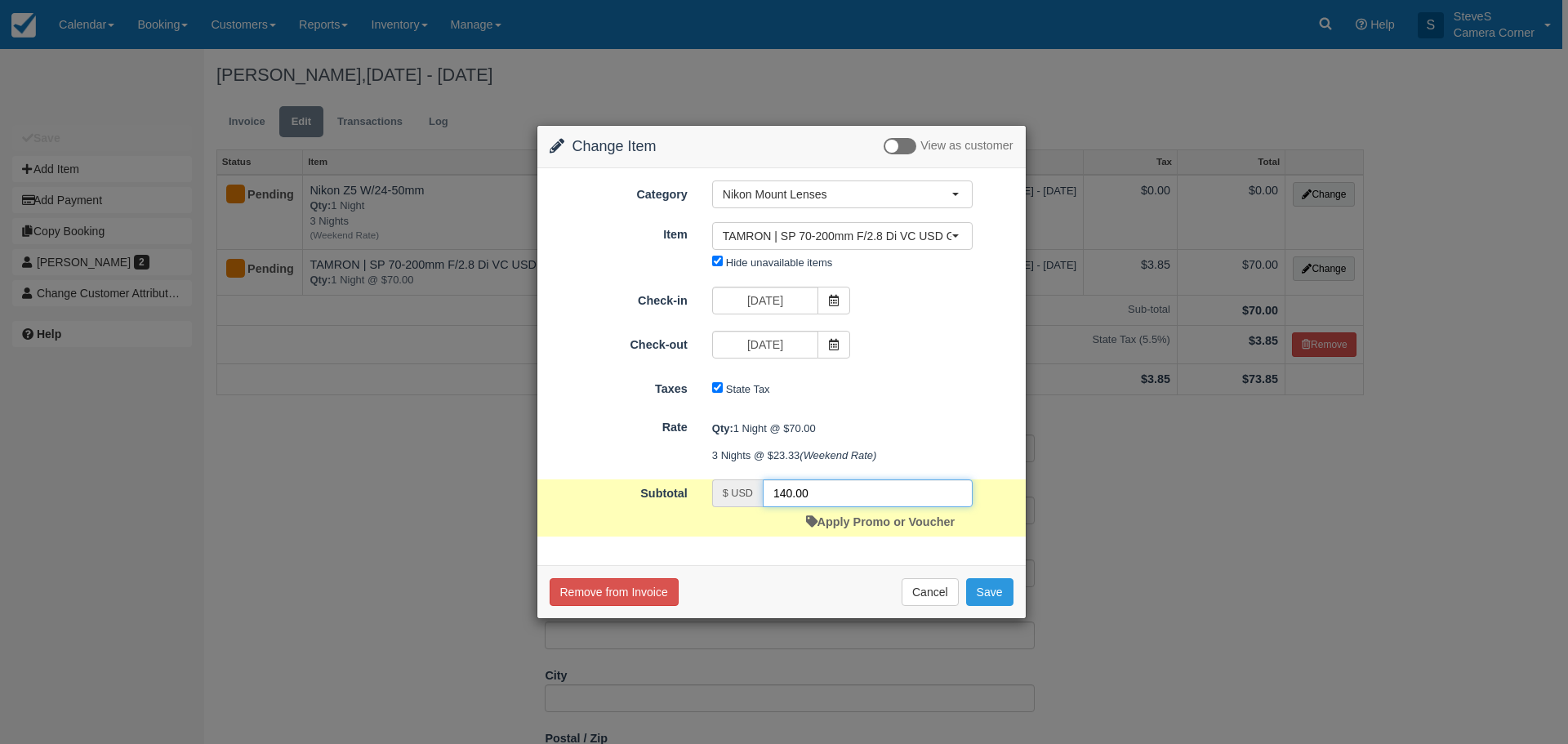
drag, startPoint x: 790, startPoint y: 491, endPoint x: 701, endPoint y: 489, distance: 89.0
click at [701, 489] on div "$ USD 140.00 Apply Promo or Voucher" at bounding box center [842, 508] width 285 height 57
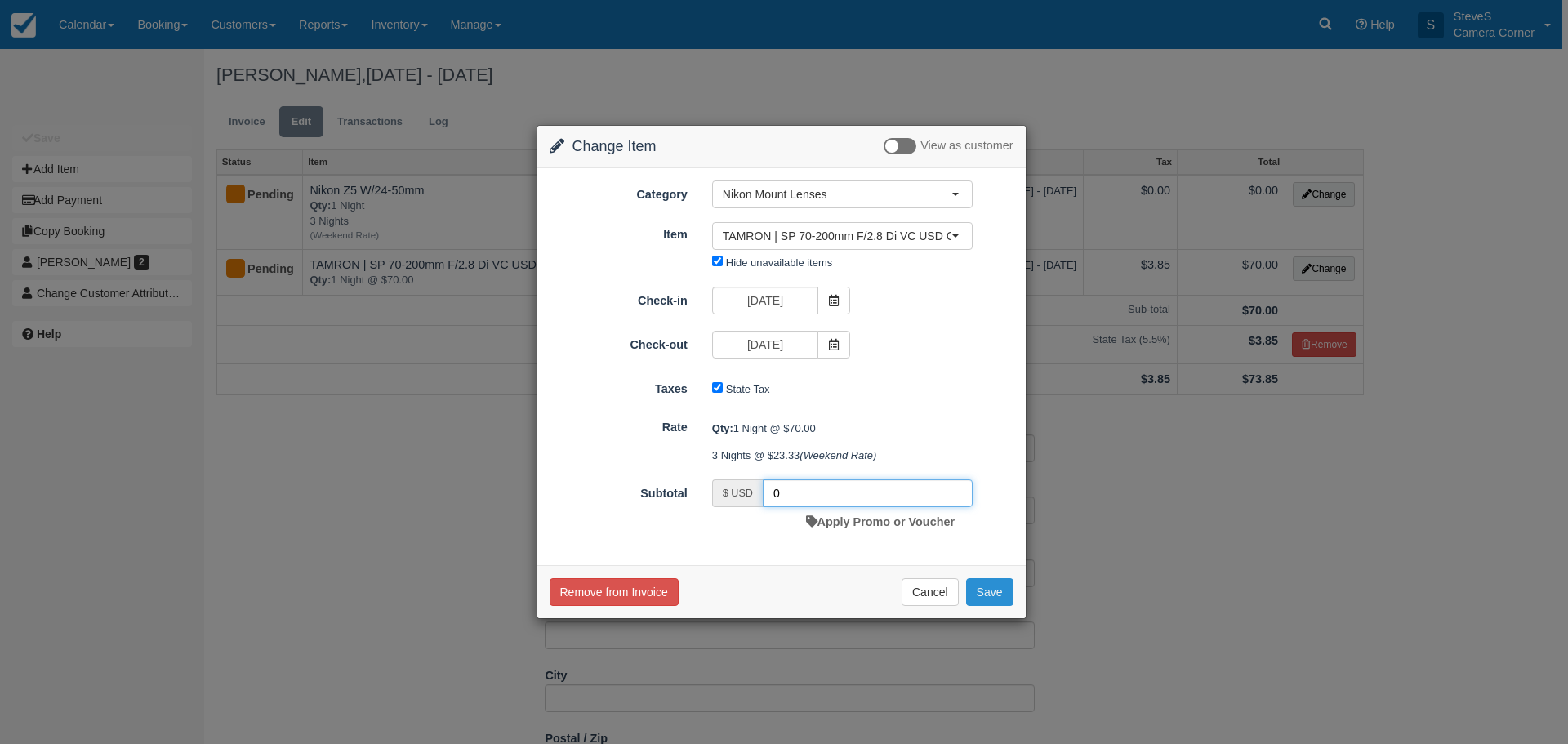
type input "0"
click at [995, 600] on button "Save" at bounding box center [989, 592] width 48 height 28
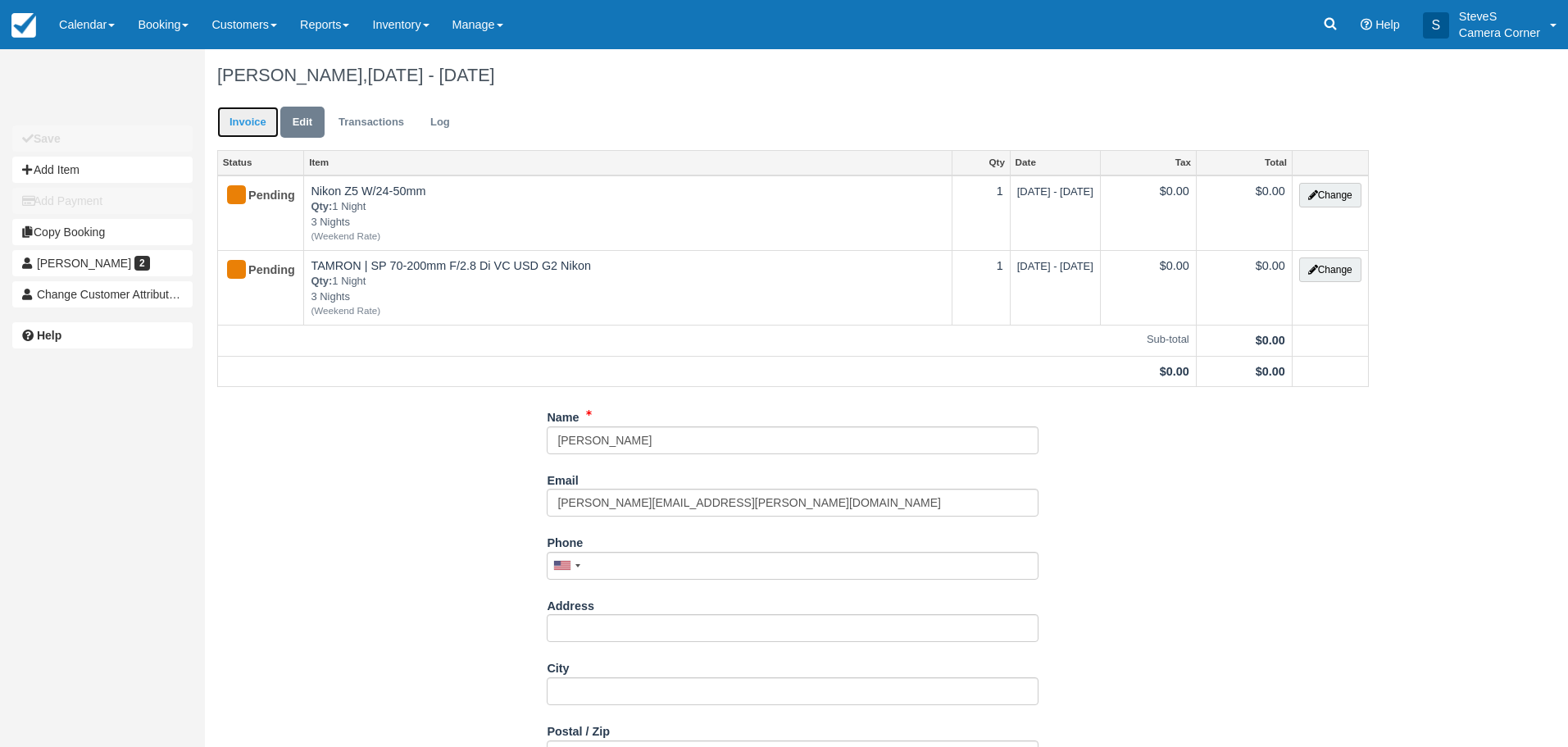
click at [251, 120] on link "Invoice" at bounding box center [248, 122] width 62 height 32
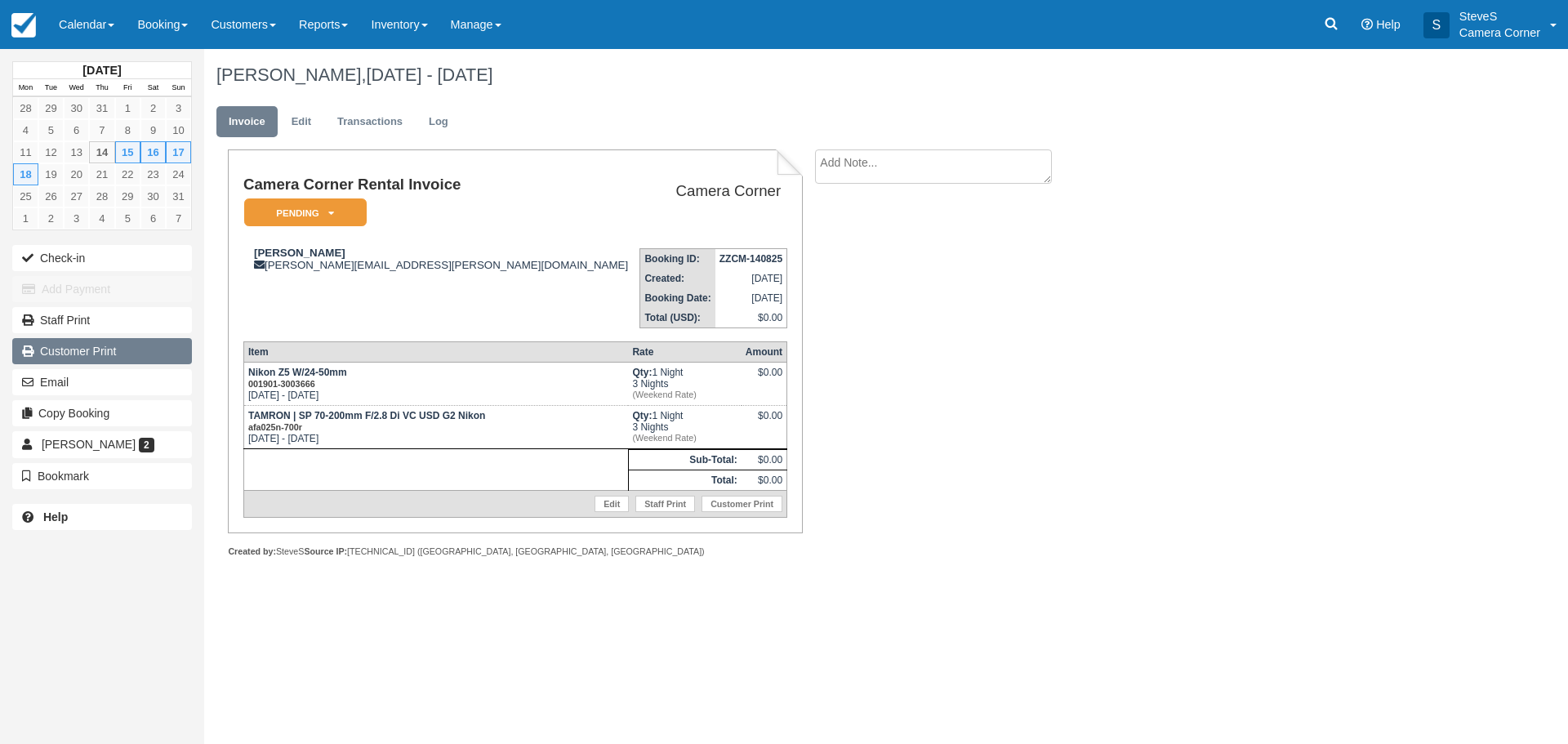
click at [74, 350] on link "Customer Print" at bounding box center [102, 351] width 180 height 26
click at [34, 22] on img at bounding box center [23, 24] width 24 height 24
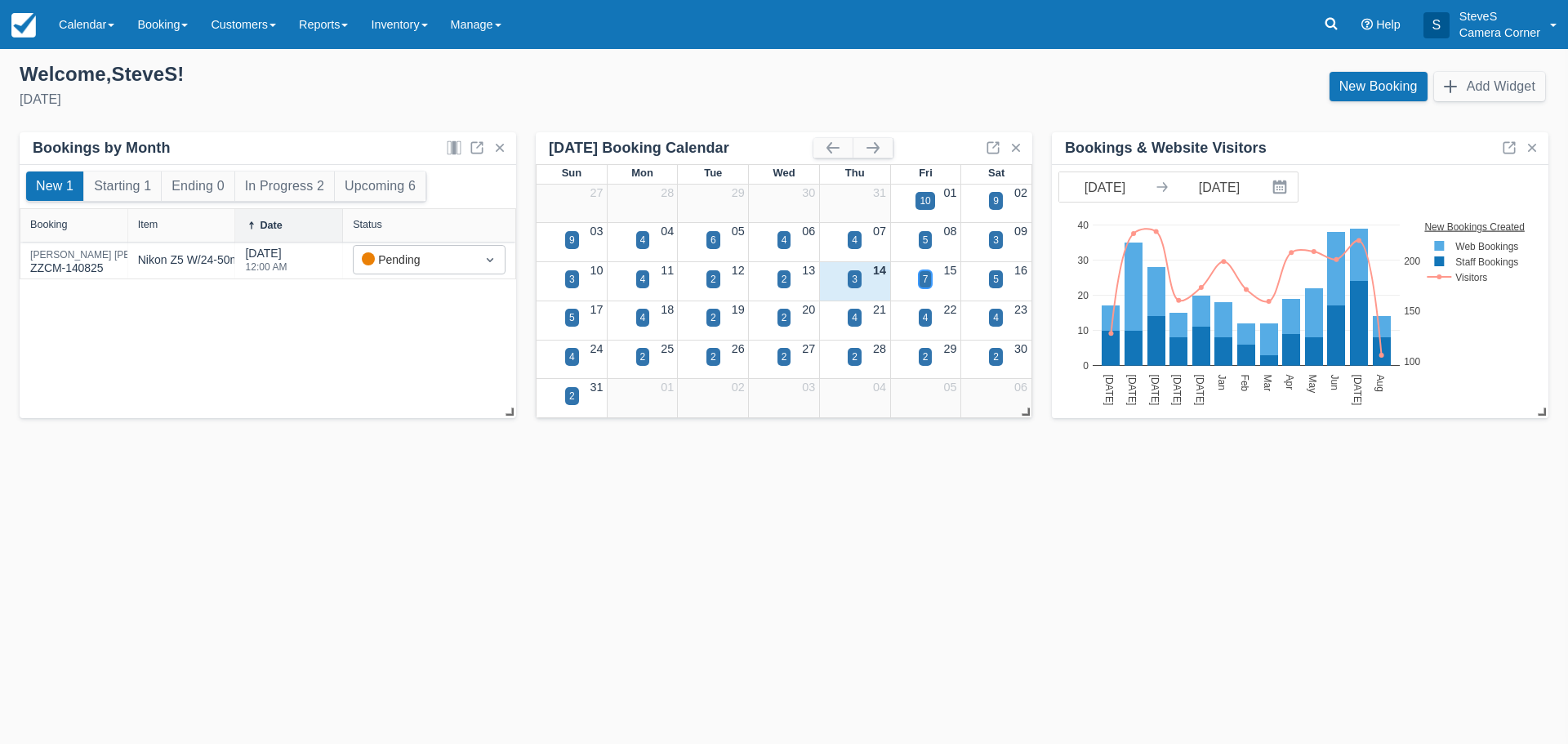
click at [927, 274] on div "7" at bounding box center [926, 279] width 6 height 15
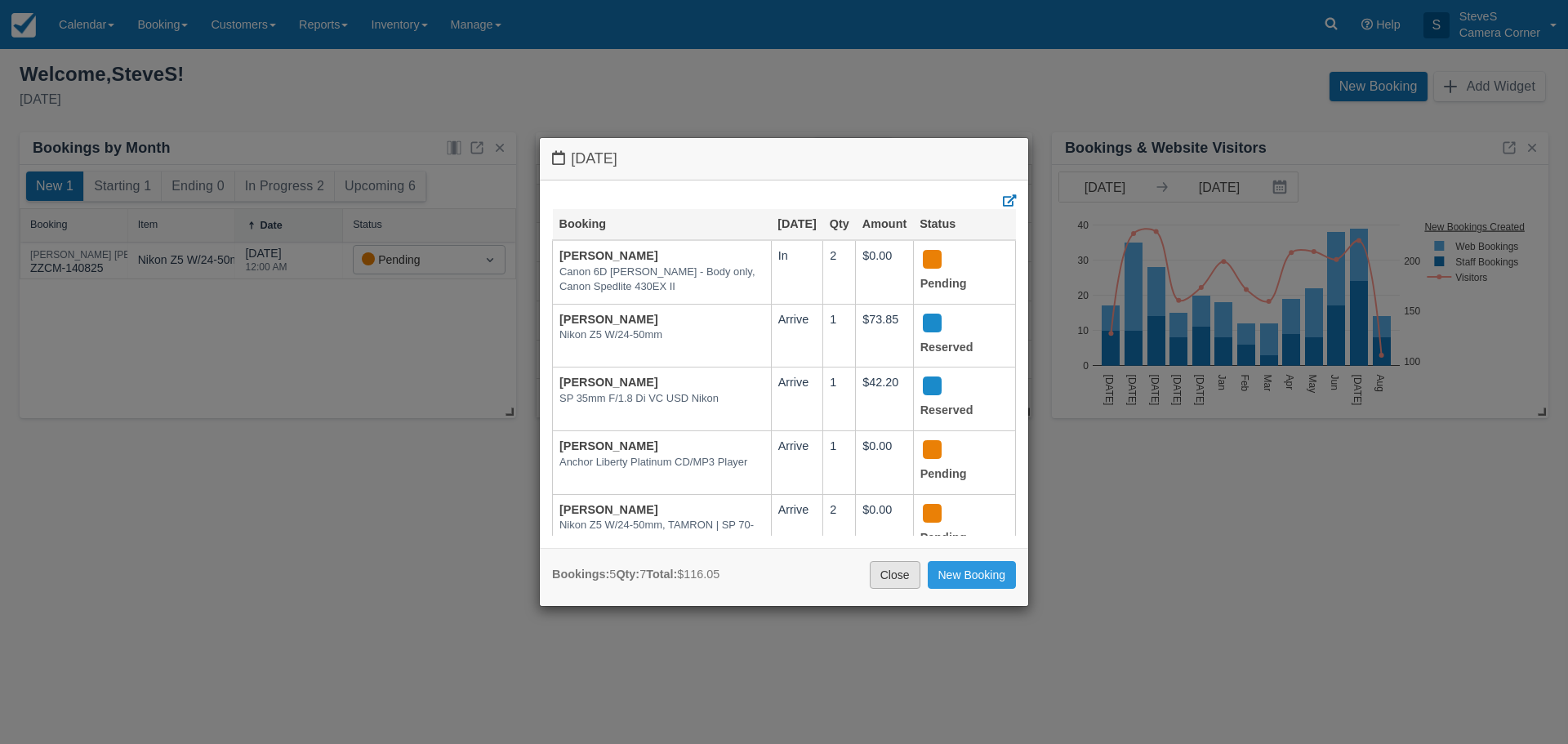
click at [897, 572] on link "Close" at bounding box center [895, 575] width 51 height 28
